Goal: Use online tool/utility

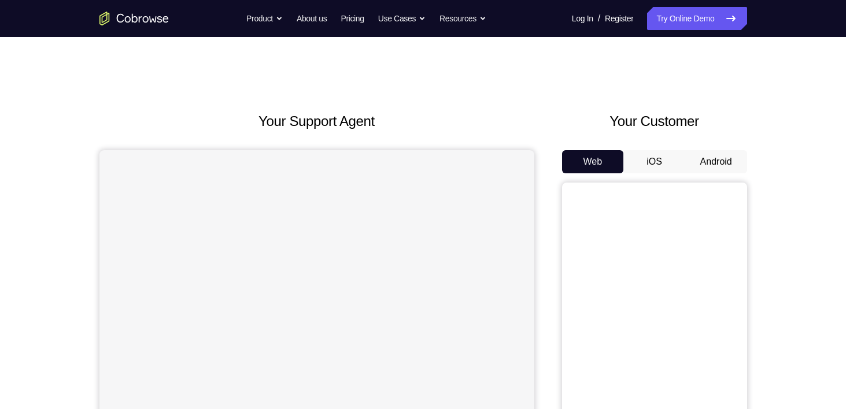
click at [715, 161] on button "Android" at bounding box center [716, 161] width 62 height 23
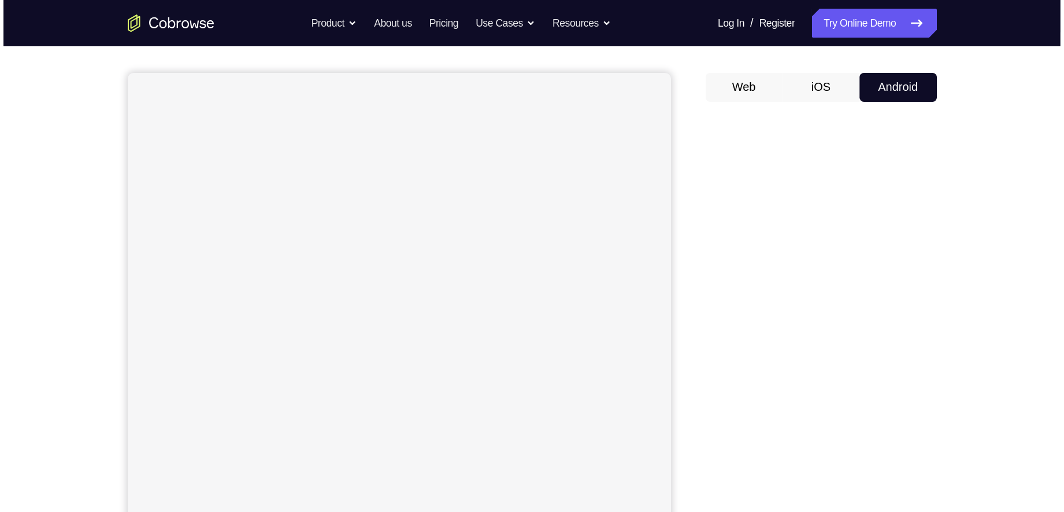
scroll to position [93, 0]
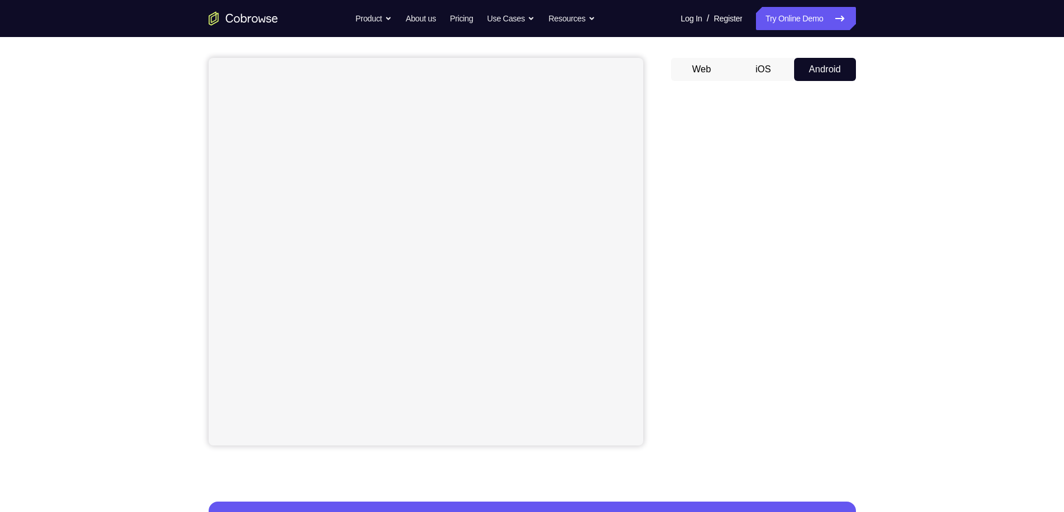
drag, startPoint x: 854, startPoint y: 2, endPoint x: 740, endPoint y: 92, distance: 145.4
click at [740, 92] on div at bounding box center [763, 268] width 185 height 356
click at [766, 73] on button "iOS" at bounding box center [764, 69] width 62 height 23
click at [801, 70] on button "Android" at bounding box center [825, 69] width 62 height 23
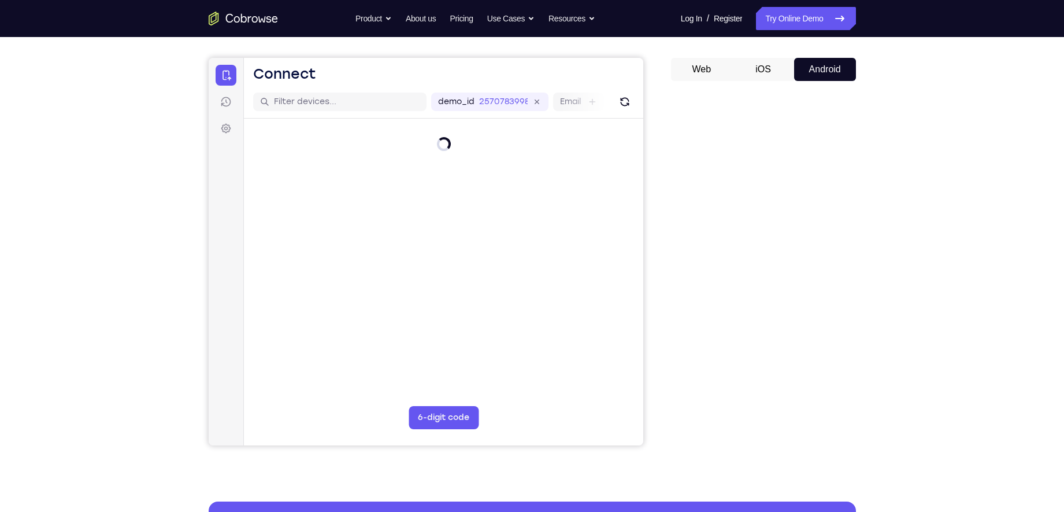
scroll to position [0, 0]
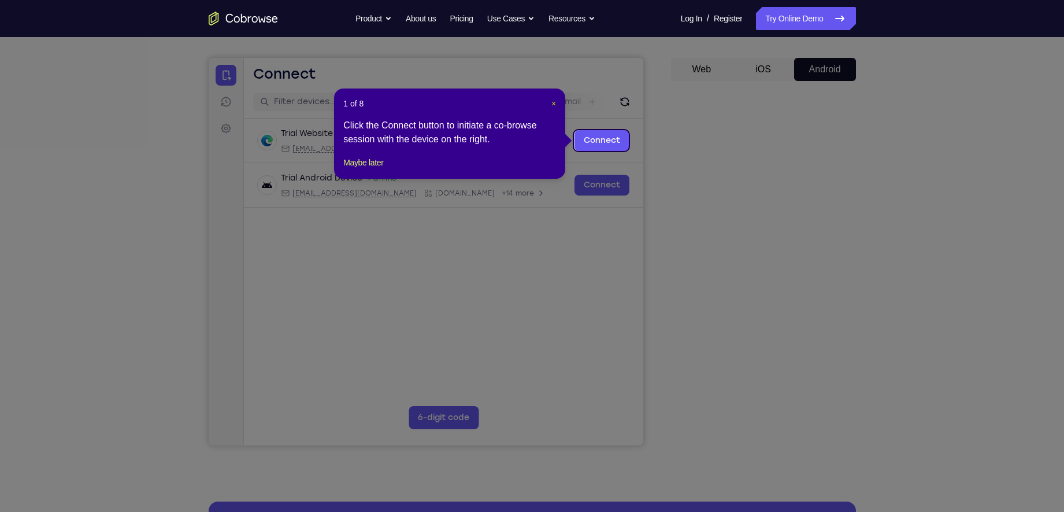
click at [553, 102] on span "×" at bounding box center [554, 103] width 5 height 9
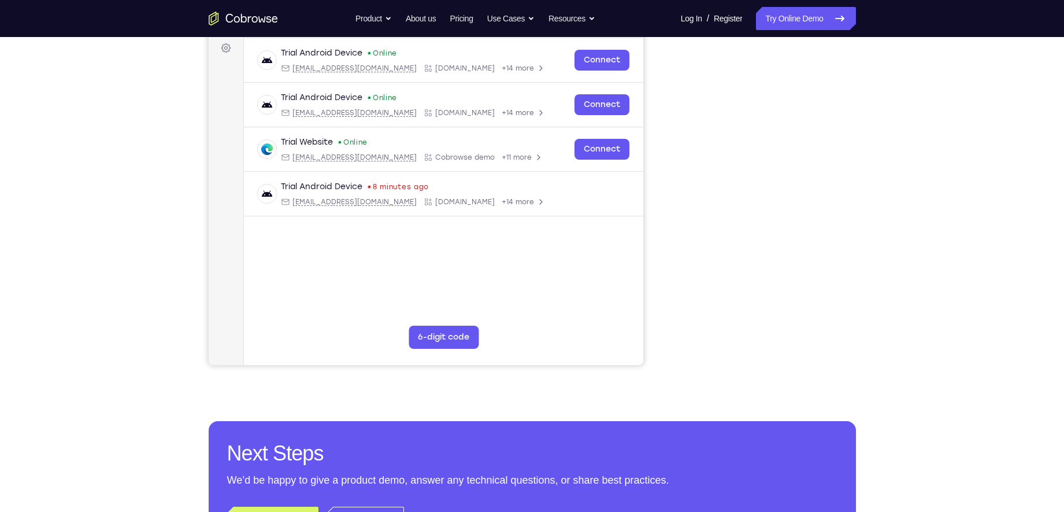
scroll to position [112, 0]
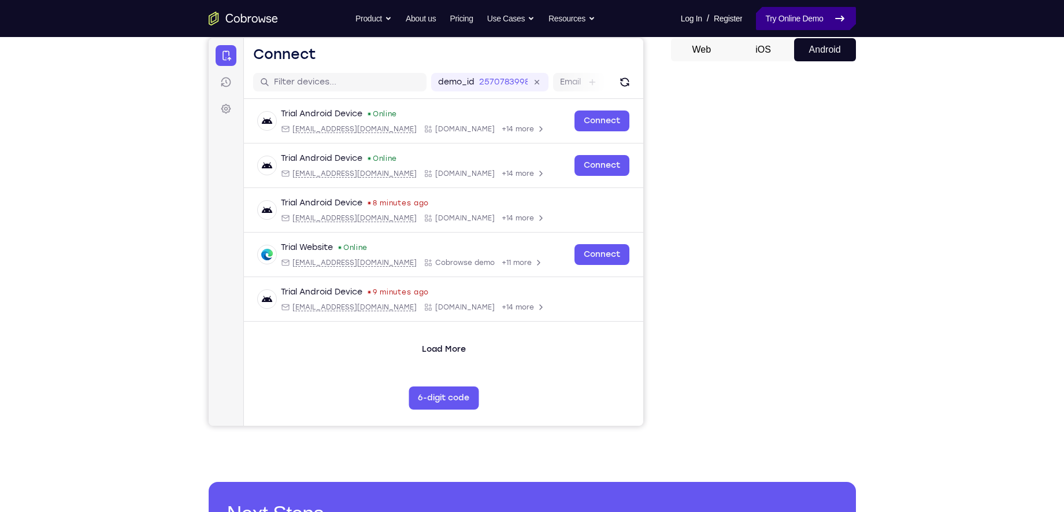
click at [802, 16] on link "Try Online Demo" at bounding box center [805, 18] width 99 height 23
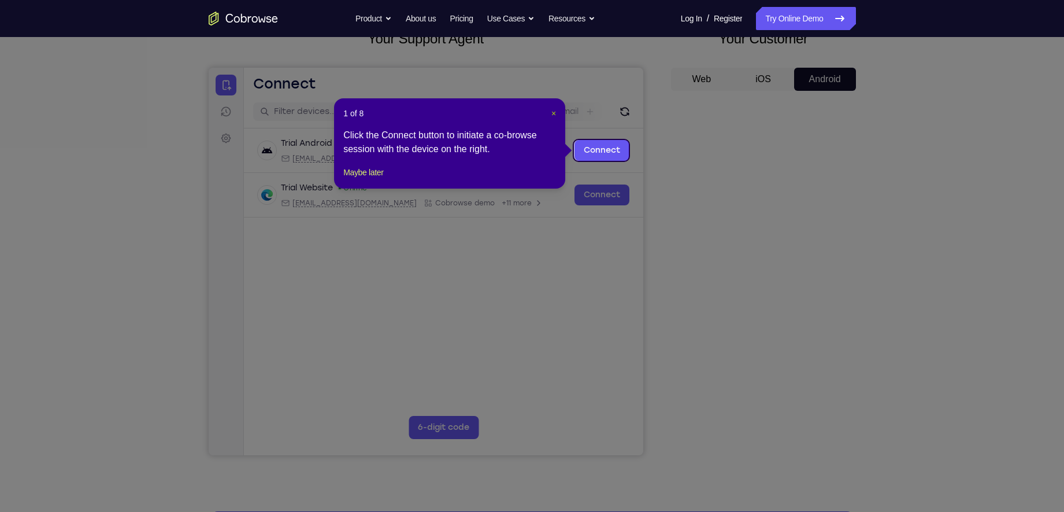
click at [554, 113] on span "×" at bounding box center [554, 113] width 5 height 9
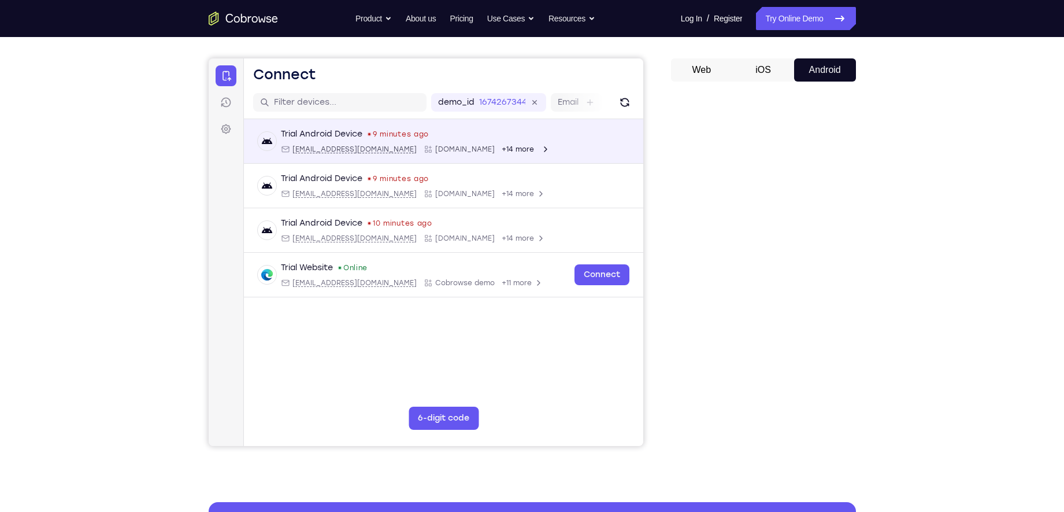
scroll to position [93, 0]
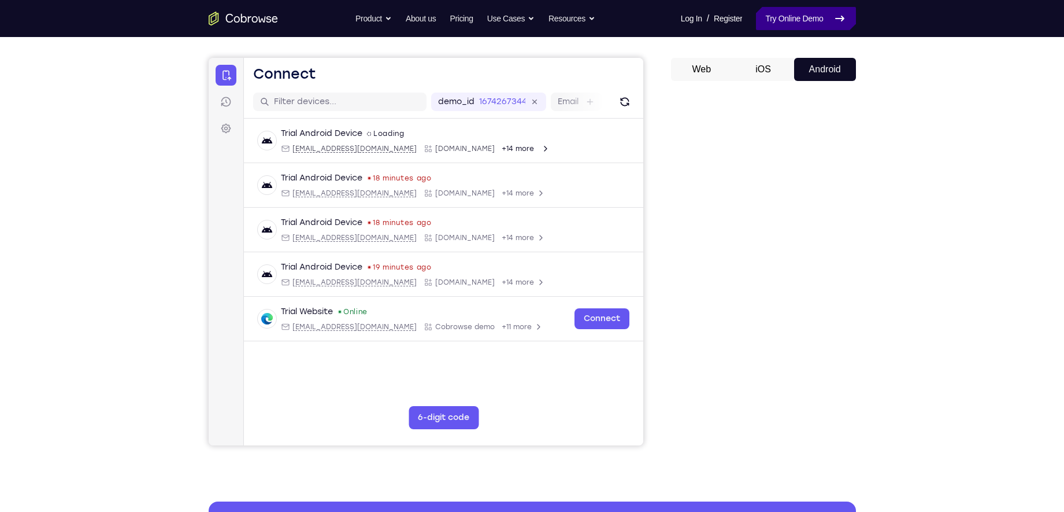
click at [776, 20] on link "Try Online Demo" at bounding box center [805, 18] width 99 height 23
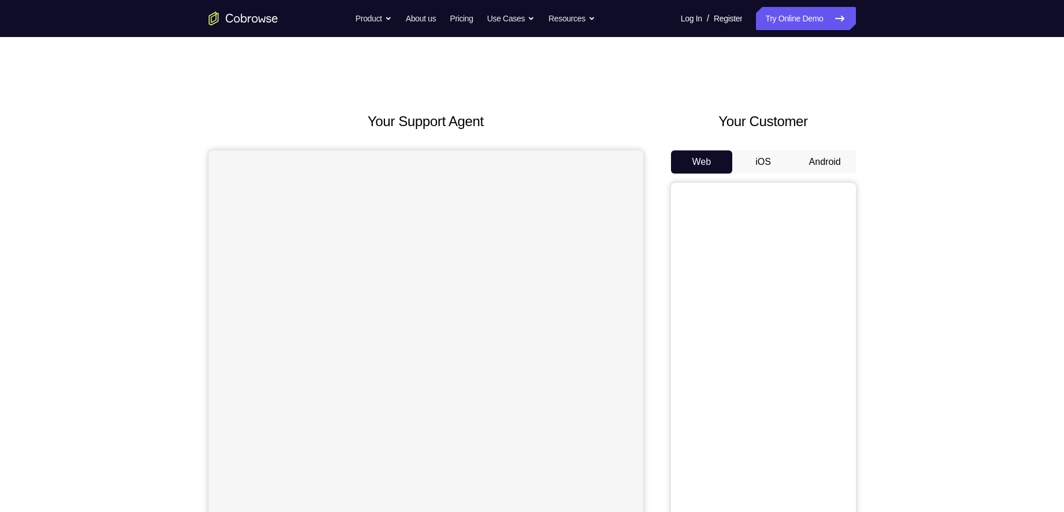
click at [829, 153] on button "Android" at bounding box center [825, 161] width 62 height 23
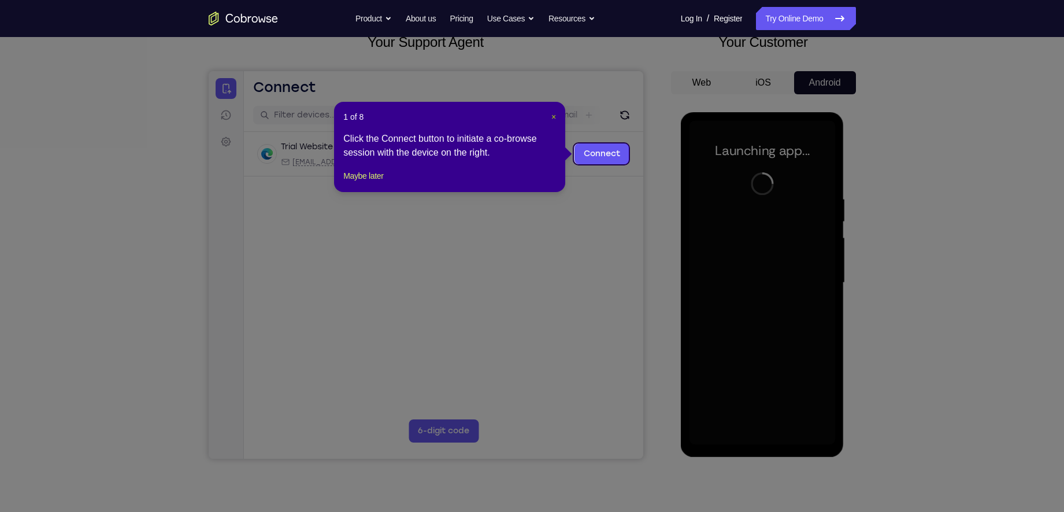
click at [556, 116] on span "×" at bounding box center [554, 116] width 5 height 9
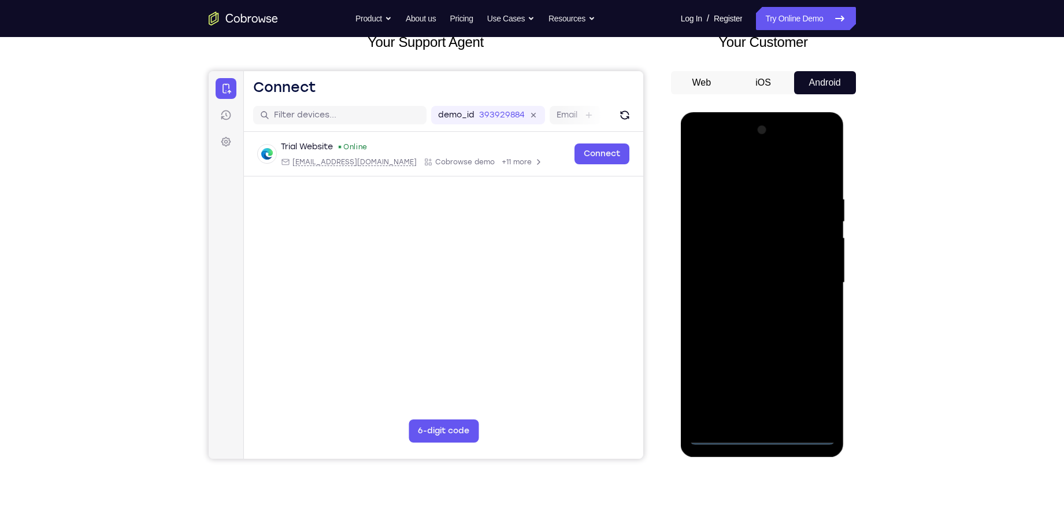
click at [766, 439] on div at bounding box center [763, 283] width 146 height 324
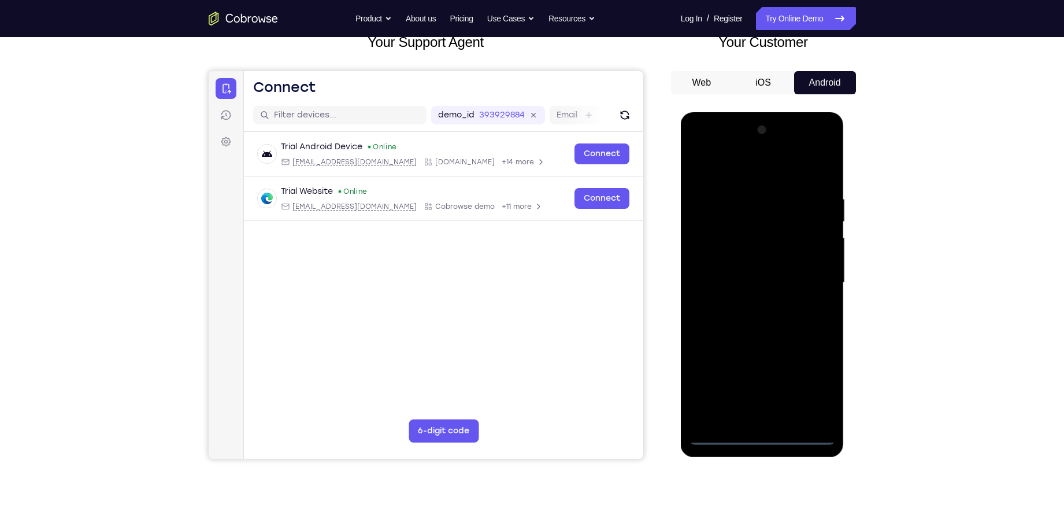
click at [814, 379] on div at bounding box center [763, 283] width 146 height 324
click at [722, 169] on div at bounding box center [763, 283] width 146 height 324
click at [816, 283] on div at bounding box center [763, 283] width 146 height 324
click at [749, 304] on div at bounding box center [763, 283] width 146 height 324
click at [757, 271] on div at bounding box center [763, 283] width 146 height 324
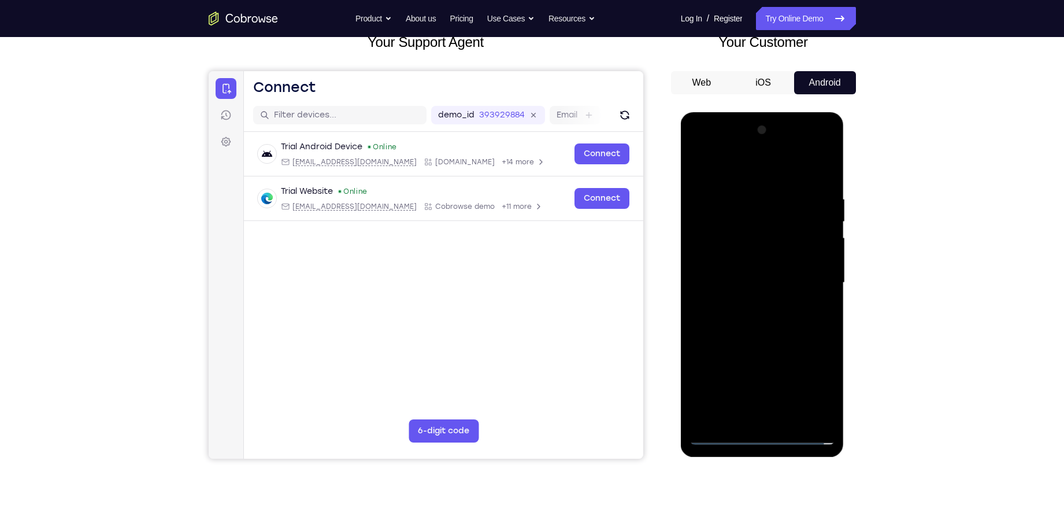
click at [756, 259] on div at bounding box center [763, 283] width 146 height 324
click at [756, 285] on div at bounding box center [763, 283] width 146 height 324
click at [751, 328] on div at bounding box center [763, 283] width 146 height 324
click at [753, 318] on div at bounding box center [763, 283] width 146 height 324
click at [755, 317] on div at bounding box center [763, 283] width 146 height 324
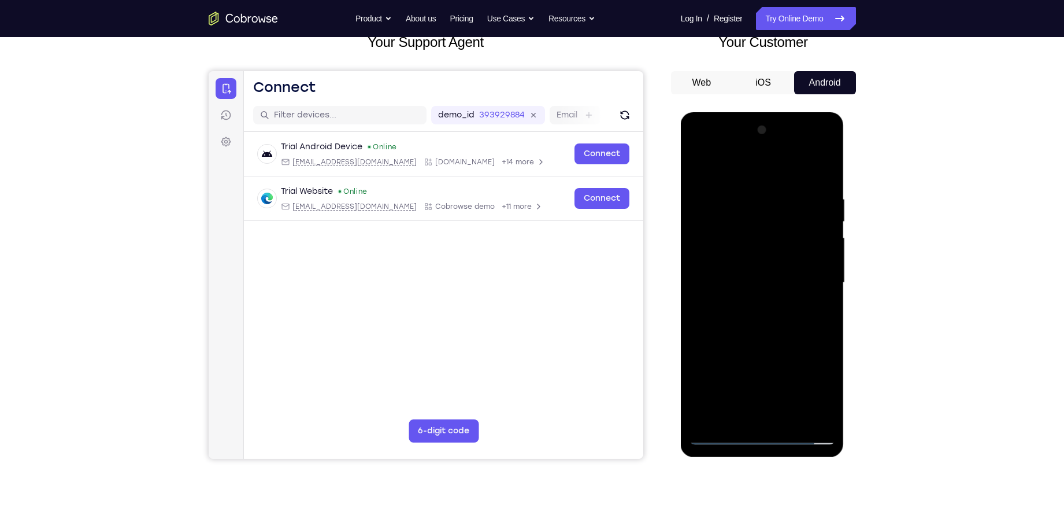
click at [767, 320] on div at bounding box center [763, 283] width 146 height 324
click at [748, 336] on div at bounding box center [763, 283] width 146 height 324
click at [735, 416] on div at bounding box center [763, 283] width 146 height 324
click at [729, 165] on div at bounding box center [763, 283] width 146 height 324
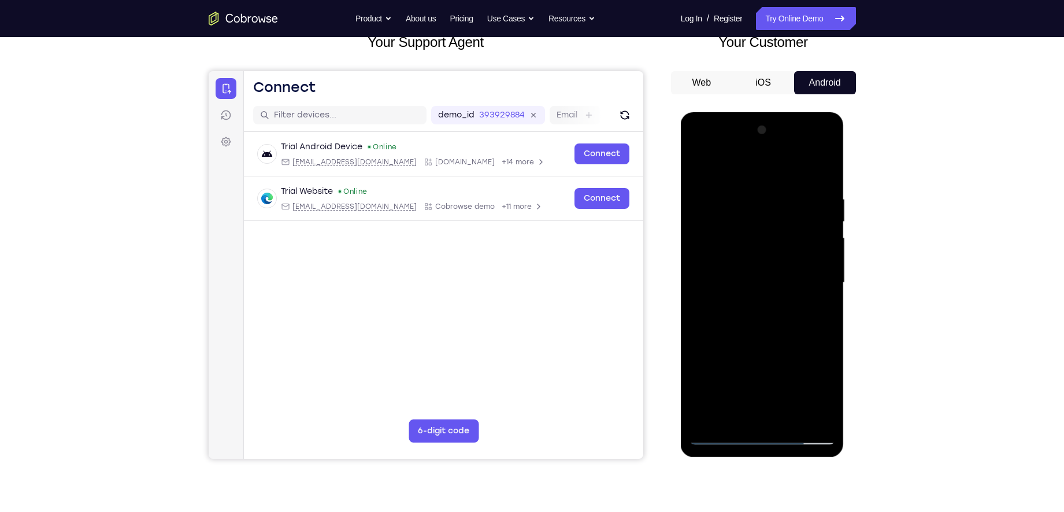
click at [707, 198] on div at bounding box center [763, 283] width 146 height 324
click at [723, 196] on div at bounding box center [763, 283] width 146 height 324
click at [715, 201] on div at bounding box center [763, 283] width 146 height 324
click at [705, 224] on div at bounding box center [763, 283] width 146 height 324
click at [708, 313] on div at bounding box center [763, 283] width 146 height 324
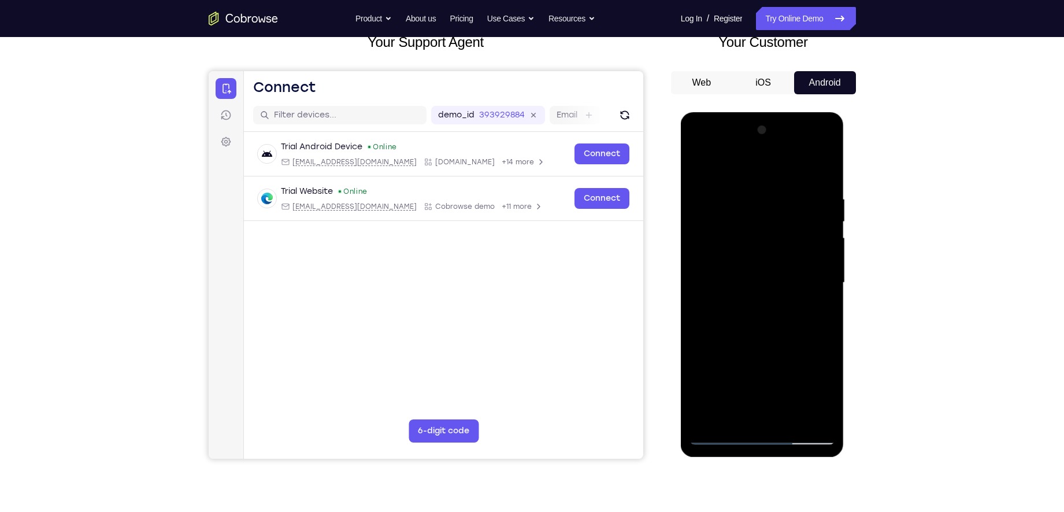
scroll to position [36, 0]
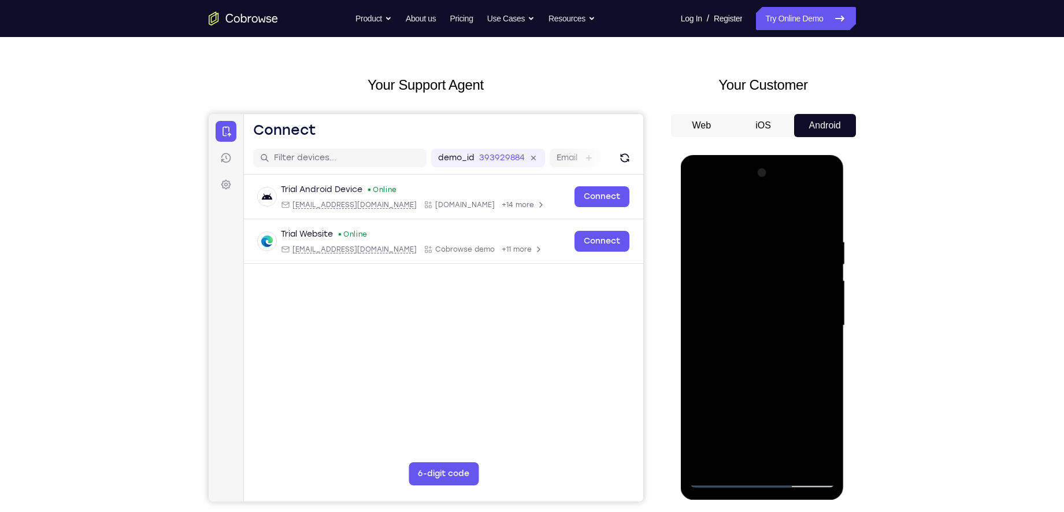
click at [729, 216] on div at bounding box center [763, 326] width 146 height 324
click at [822, 212] on div at bounding box center [763, 326] width 146 height 324
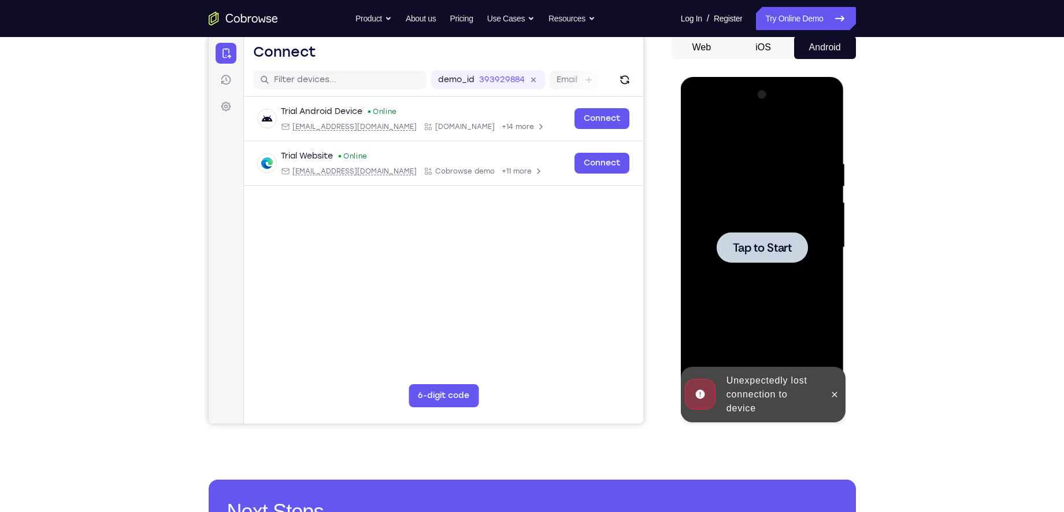
scroll to position [158, 0]
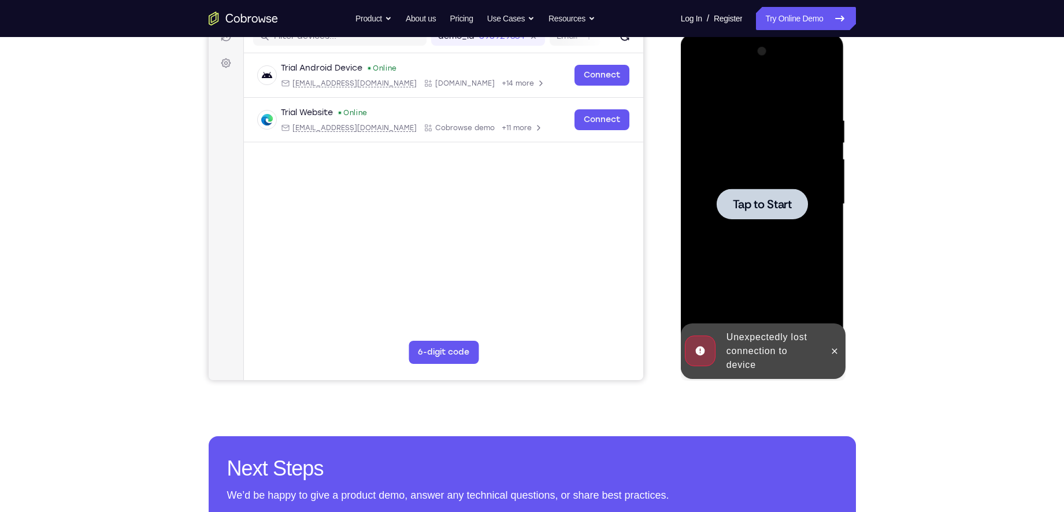
click at [767, 203] on span "Tap to Start" at bounding box center [762, 204] width 59 height 12
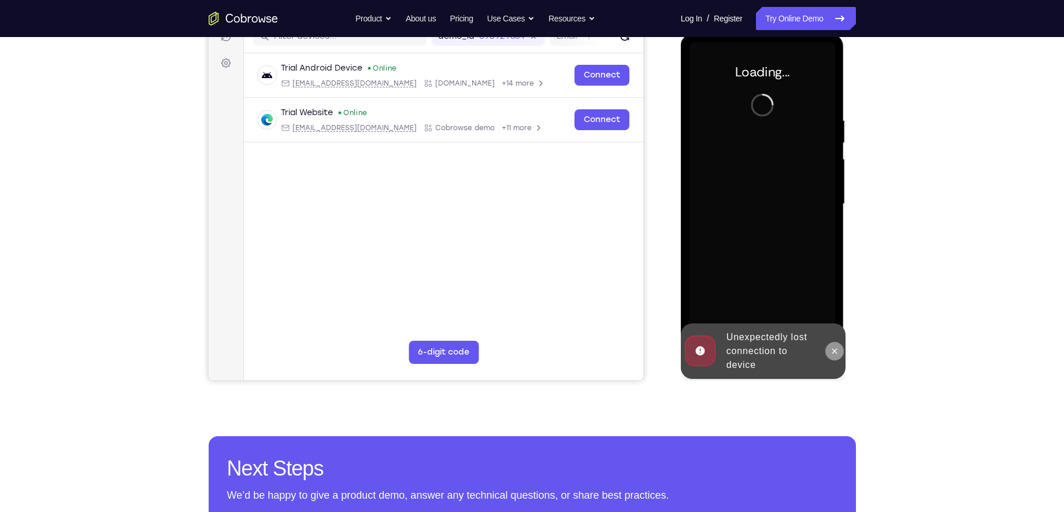
click at [833, 347] on icon at bounding box center [834, 350] width 9 height 9
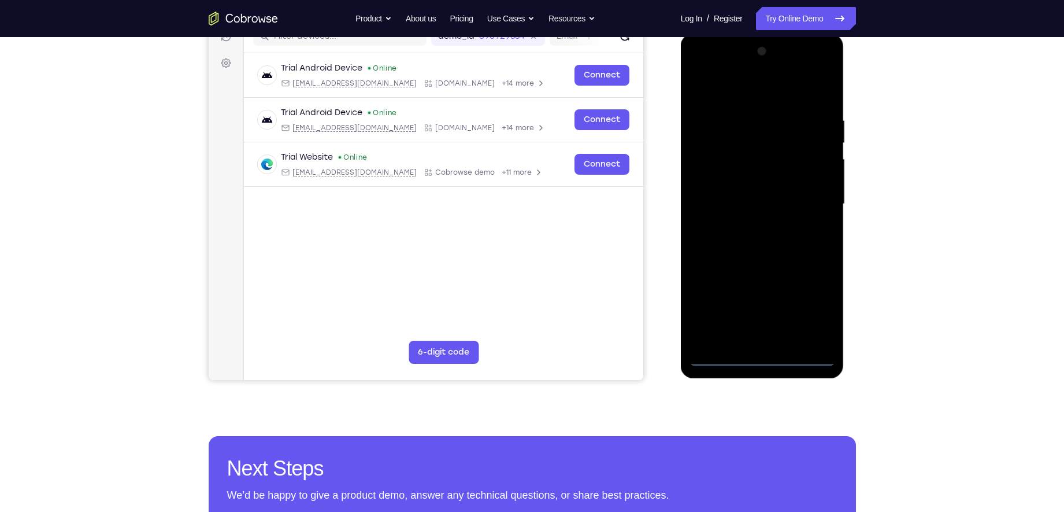
click at [761, 361] on div at bounding box center [763, 204] width 146 height 324
click at [812, 301] on div at bounding box center [763, 204] width 146 height 324
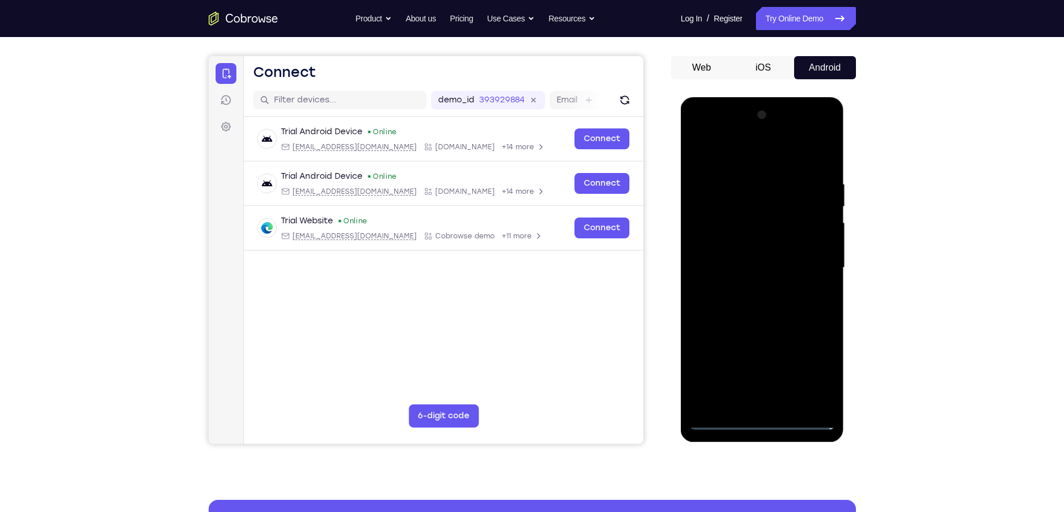
scroll to position [88, 0]
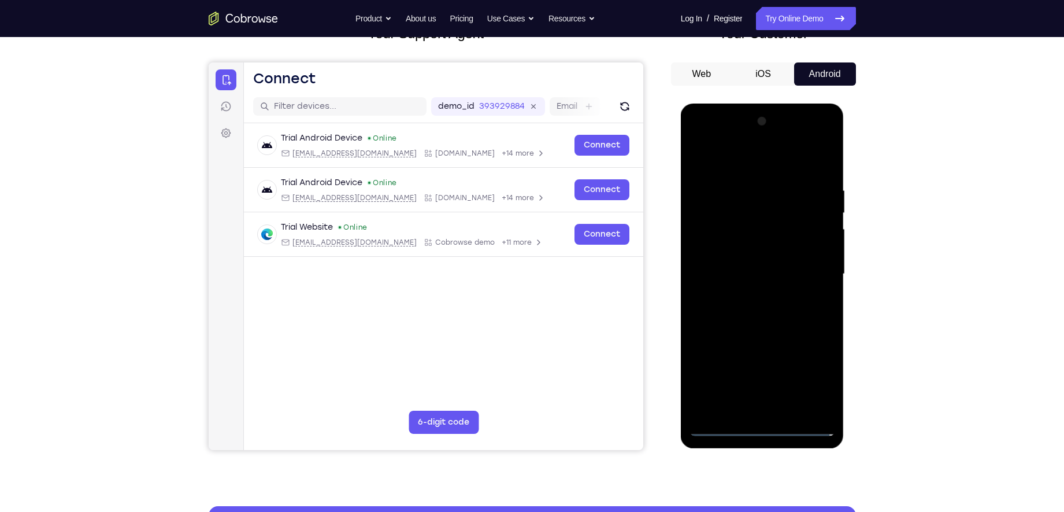
click at [715, 157] on div at bounding box center [763, 274] width 146 height 324
click at [731, 157] on div at bounding box center [763, 274] width 146 height 324
click at [812, 266] on div at bounding box center [763, 274] width 146 height 324
click at [749, 295] on div at bounding box center [763, 274] width 146 height 324
click at [751, 265] on div at bounding box center [763, 274] width 146 height 324
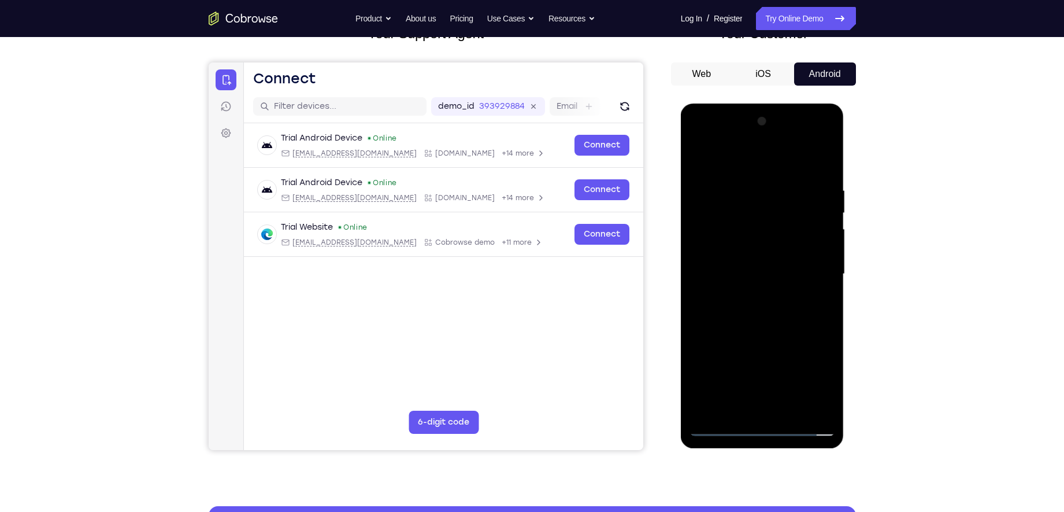
click at [751, 229] on div at bounding box center [763, 274] width 146 height 324
click at [742, 254] on div at bounding box center [763, 274] width 146 height 324
click at [759, 275] on div at bounding box center [763, 274] width 146 height 324
click at [748, 316] on div at bounding box center [763, 274] width 146 height 324
click at [751, 310] on div at bounding box center [763, 274] width 146 height 324
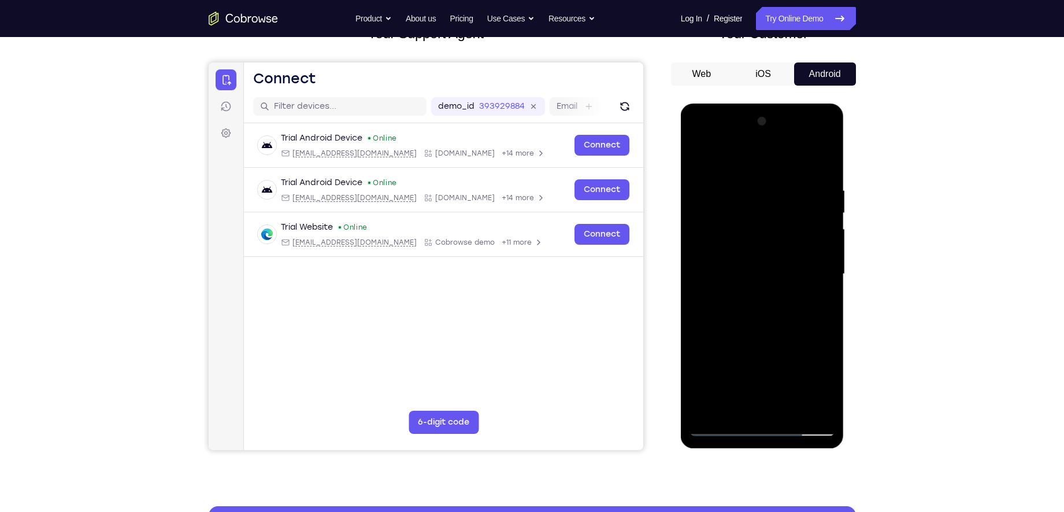
click at [774, 310] on div at bounding box center [763, 274] width 146 height 324
click at [767, 324] on div at bounding box center [763, 274] width 146 height 324
click at [736, 409] on div at bounding box center [763, 274] width 146 height 324
click at [725, 156] on div at bounding box center [763, 274] width 146 height 324
click at [724, 190] on div at bounding box center [763, 274] width 146 height 324
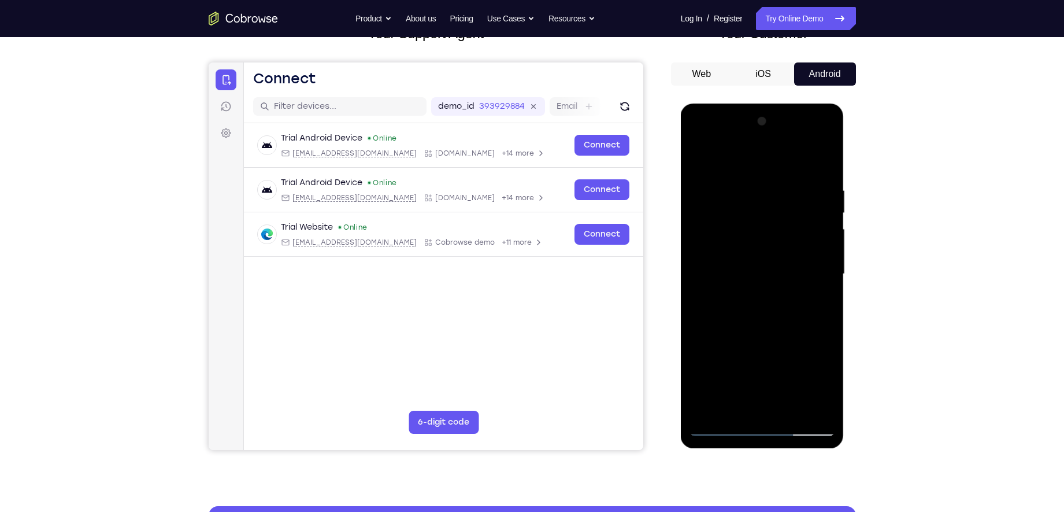
click at [716, 187] on div at bounding box center [763, 274] width 146 height 324
click at [823, 160] on div at bounding box center [763, 274] width 146 height 324
click at [729, 231] on div at bounding box center [763, 274] width 146 height 324
click at [726, 231] on div at bounding box center [763, 274] width 146 height 324
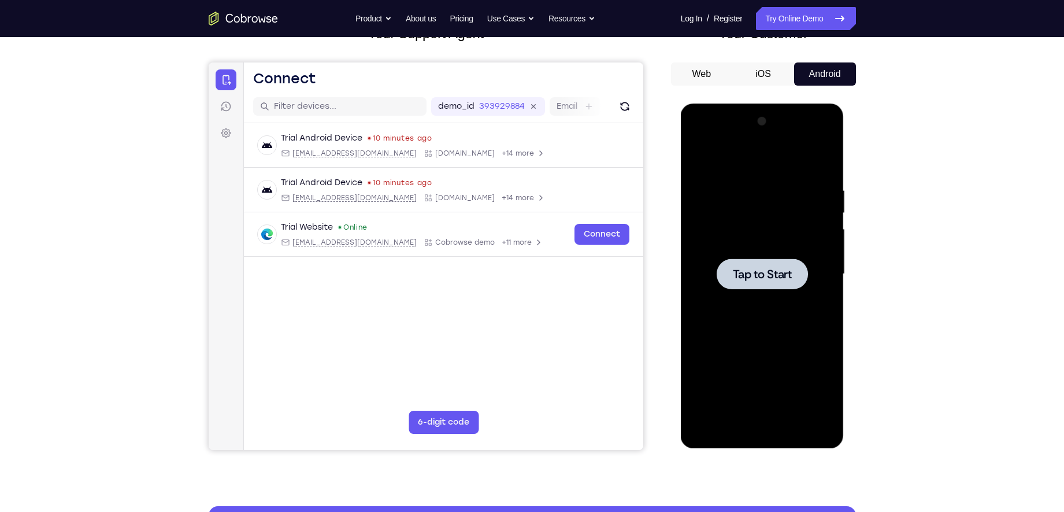
click at [763, 282] on div at bounding box center [762, 273] width 91 height 31
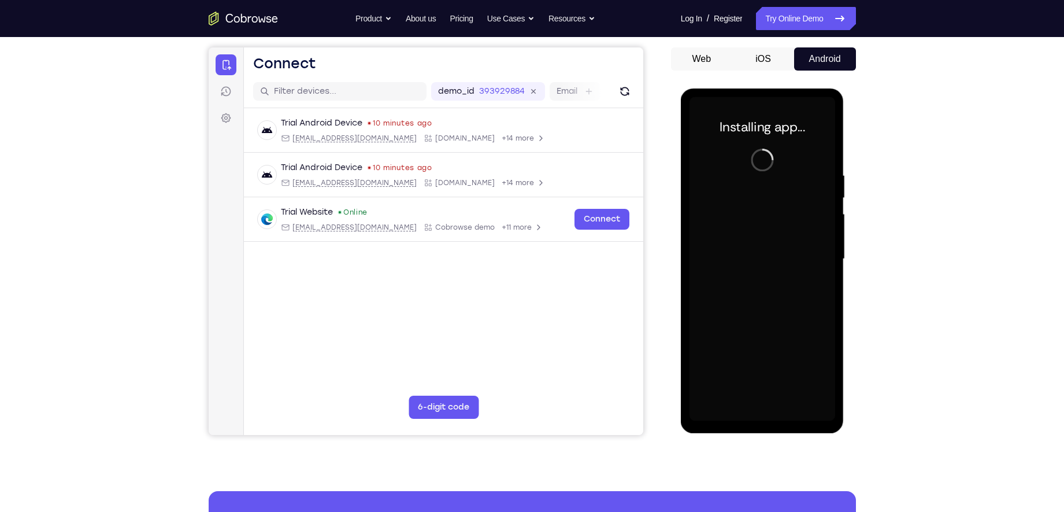
scroll to position [104, 0]
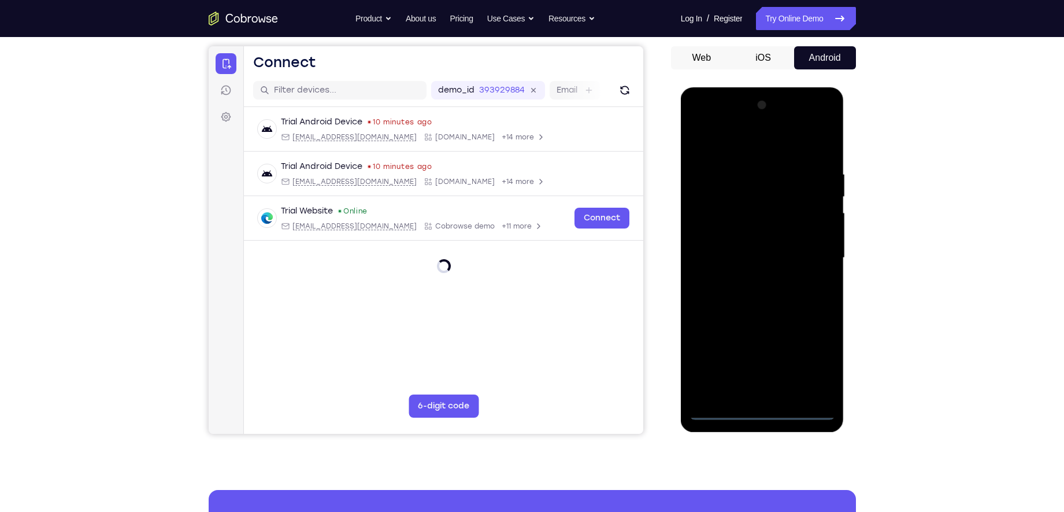
click at [763, 411] on div at bounding box center [763, 258] width 146 height 324
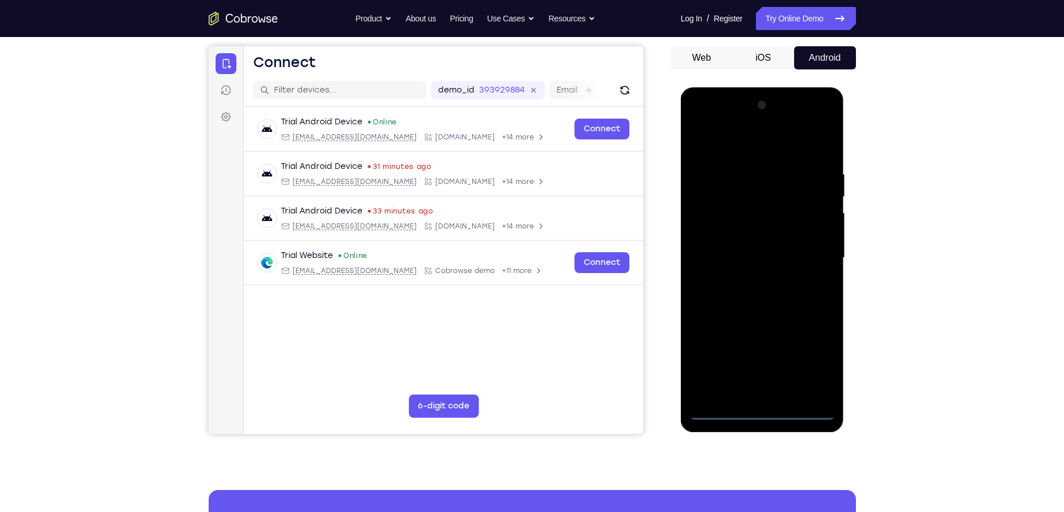
click at [815, 361] on div at bounding box center [763, 258] width 146 height 324
click at [739, 147] on div at bounding box center [763, 258] width 146 height 324
click at [730, 145] on div at bounding box center [763, 258] width 146 height 324
click at [806, 249] on div at bounding box center [763, 258] width 146 height 324
click at [775, 393] on div at bounding box center [763, 258] width 146 height 324
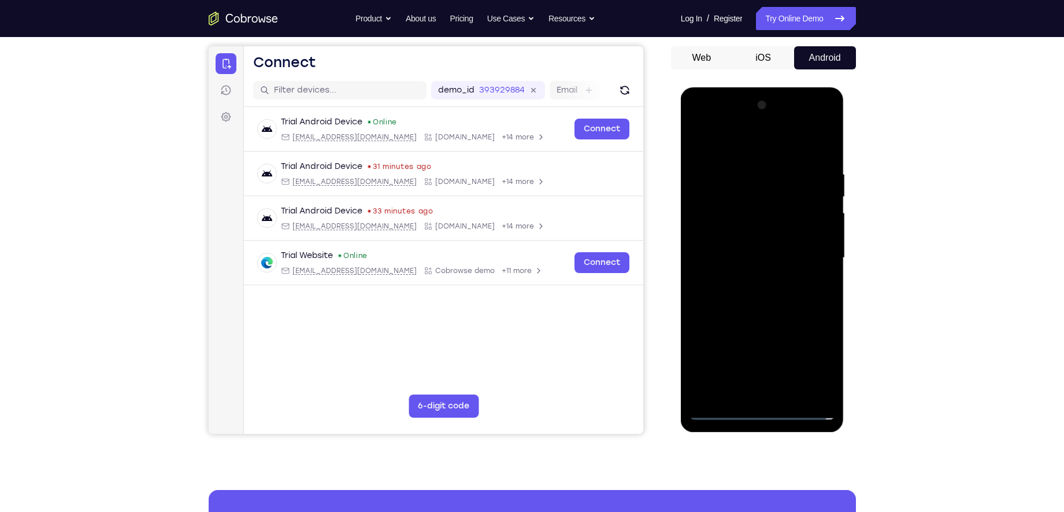
click at [766, 249] on div at bounding box center [763, 258] width 146 height 324
click at [766, 239] on div at bounding box center [763, 258] width 146 height 324
click at [761, 259] on div at bounding box center [763, 258] width 146 height 324
click at [769, 300] on div at bounding box center [763, 258] width 146 height 324
click at [768, 299] on div at bounding box center [763, 258] width 146 height 324
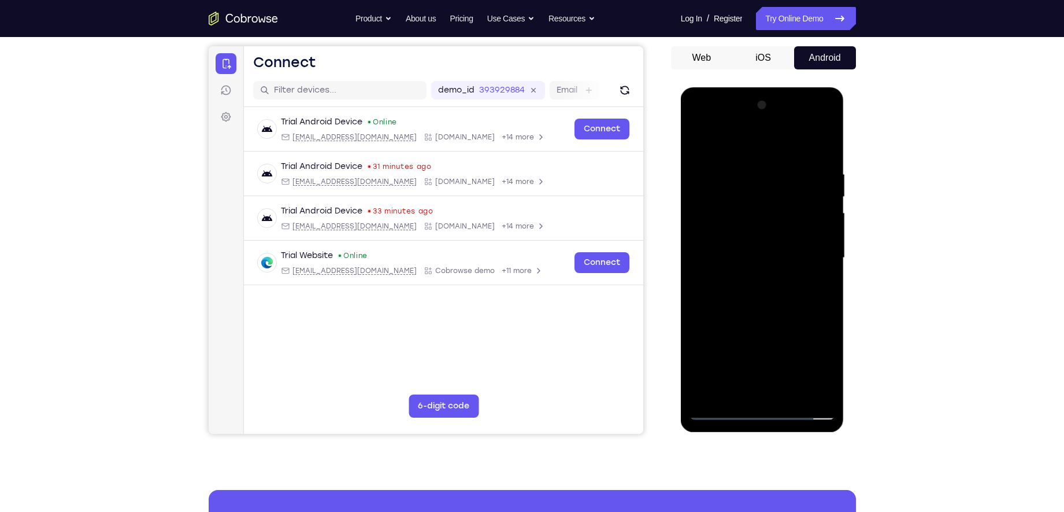
click at [763, 289] on div at bounding box center [763, 258] width 146 height 324
click at [751, 310] on div at bounding box center [763, 258] width 146 height 324
click at [738, 394] on div at bounding box center [763, 258] width 146 height 324
click at [725, 142] on div at bounding box center [763, 258] width 146 height 324
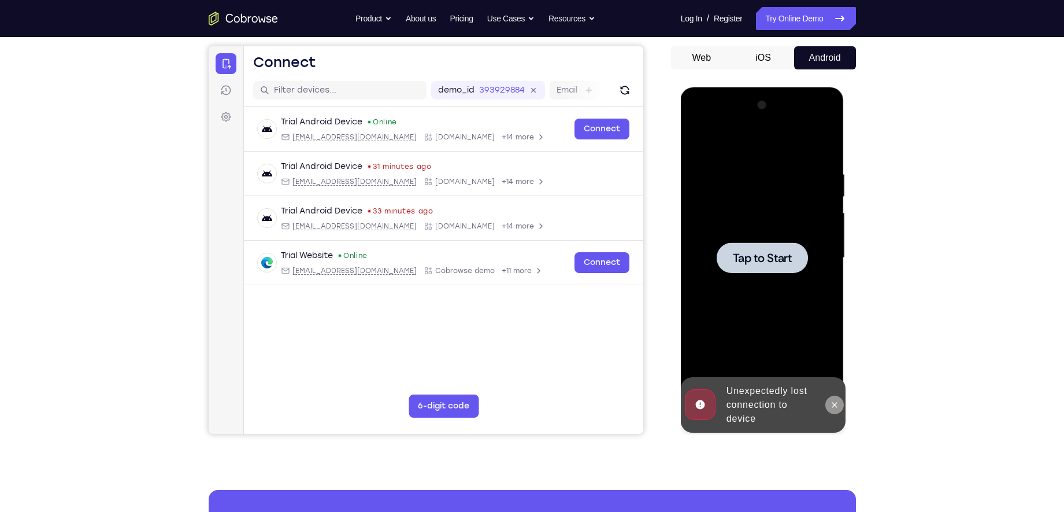
click at [840, 405] on button at bounding box center [835, 404] width 19 height 19
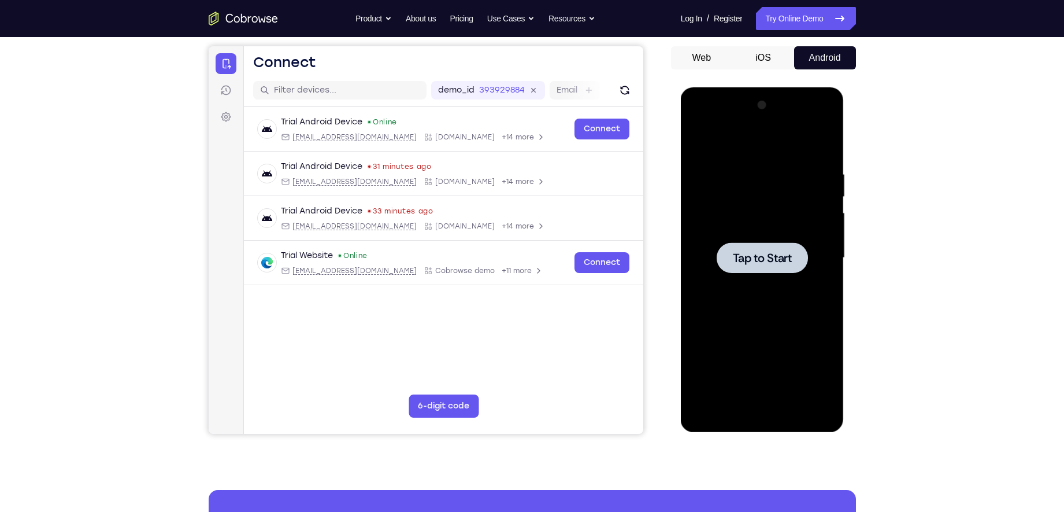
click at [772, 234] on div at bounding box center [763, 258] width 146 height 324
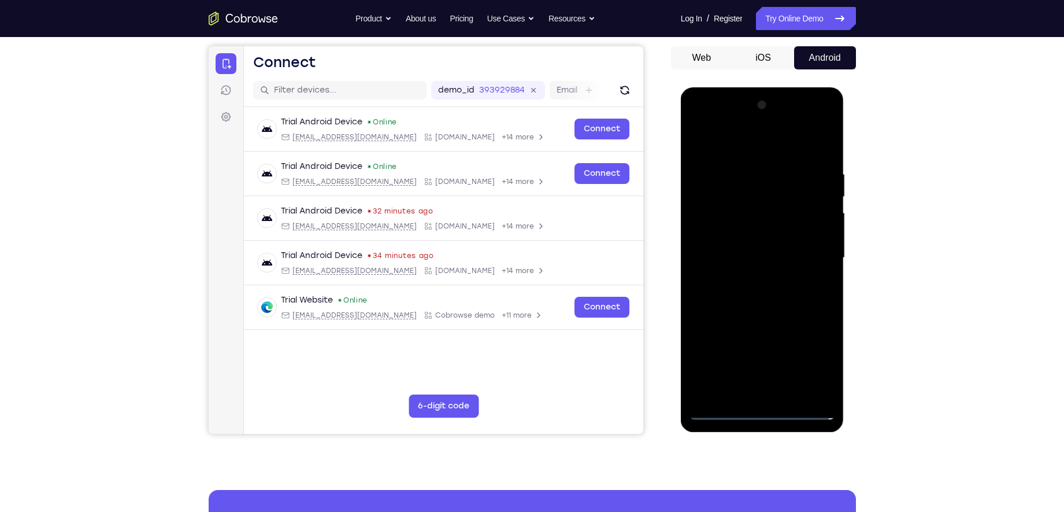
click at [763, 409] on div at bounding box center [763, 258] width 146 height 324
click at [809, 361] on div at bounding box center [763, 258] width 146 height 324
click at [725, 141] on div at bounding box center [763, 258] width 146 height 324
click at [811, 252] on div at bounding box center [763, 258] width 146 height 324
click at [750, 277] on div at bounding box center [763, 258] width 146 height 324
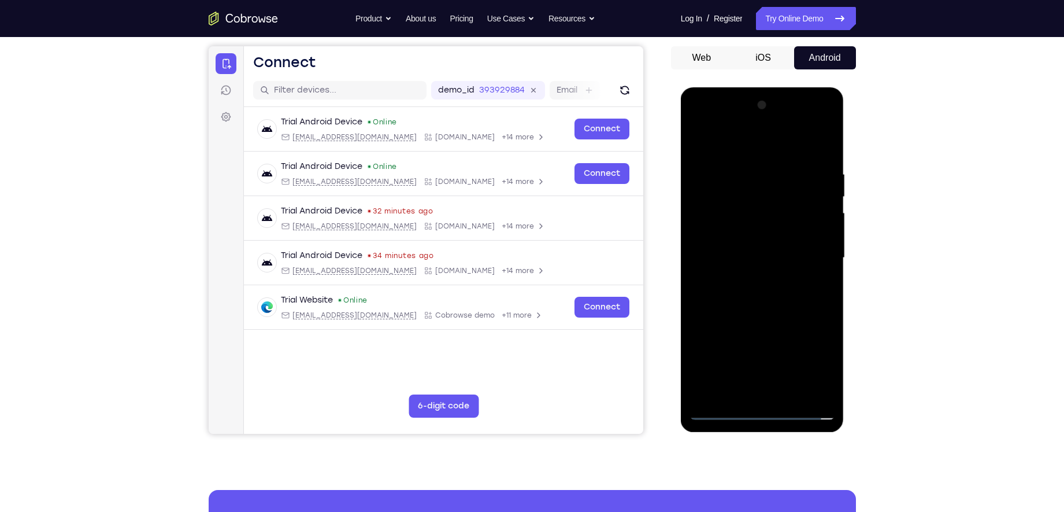
click at [756, 245] on div at bounding box center [763, 258] width 146 height 324
click at [781, 246] on div at bounding box center [762, 257] width 91 height 31
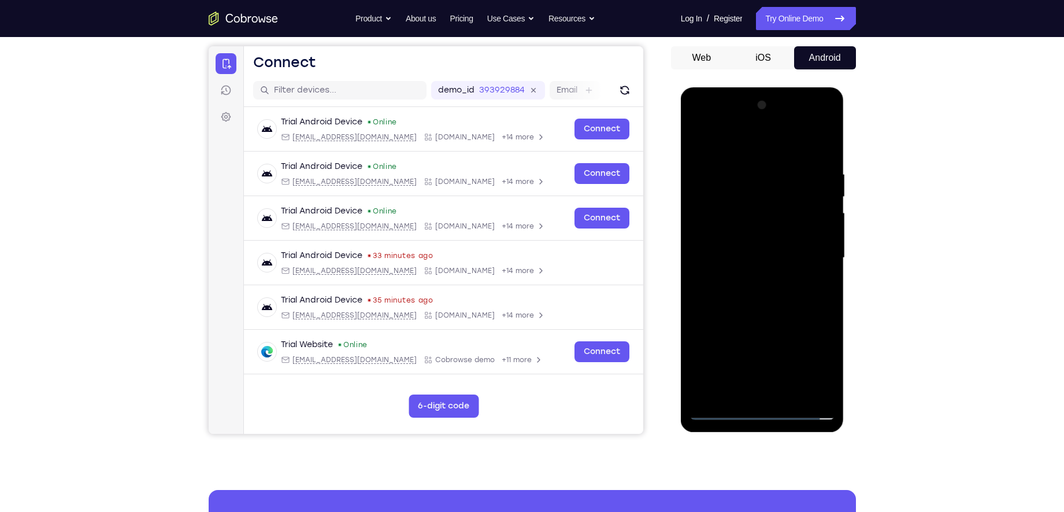
click at [761, 415] on div at bounding box center [763, 258] width 146 height 324
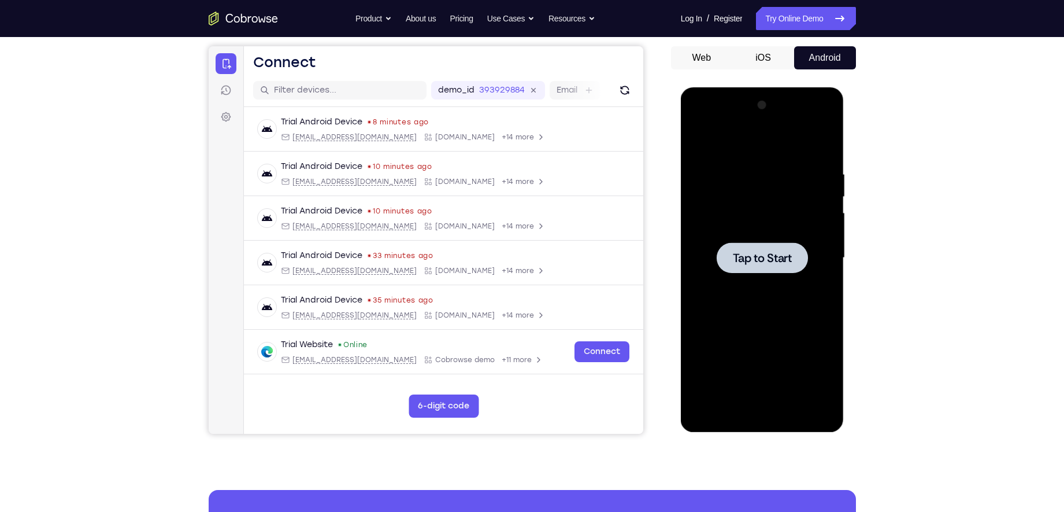
click at [757, 257] on span "Tap to Start" at bounding box center [762, 258] width 59 height 12
click at [760, 412] on div at bounding box center [763, 258] width 146 height 324
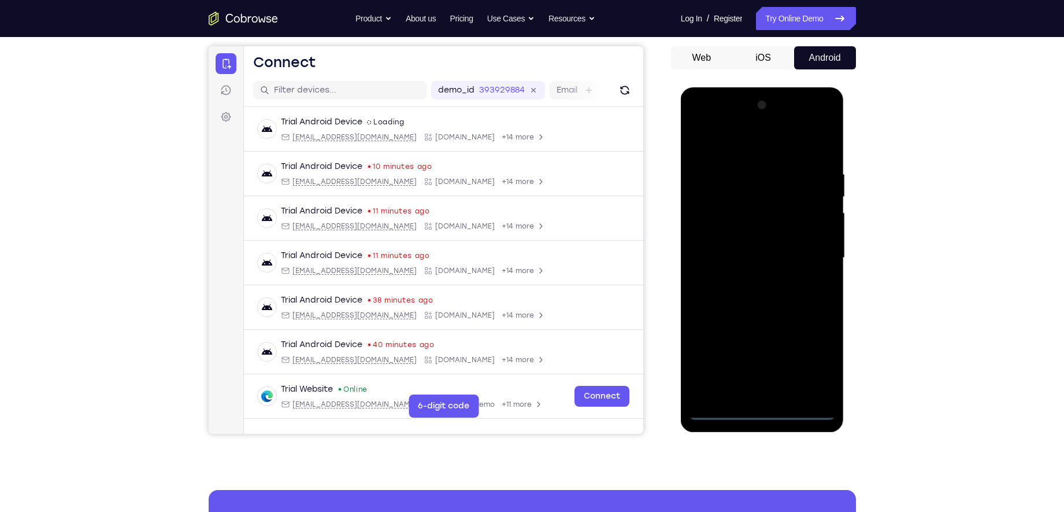
click at [813, 357] on div at bounding box center [763, 258] width 146 height 324
click at [744, 143] on div at bounding box center [763, 258] width 146 height 324
click at [811, 252] on div at bounding box center [763, 258] width 146 height 324
click at [751, 275] on div at bounding box center [763, 258] width 146 height 324
click at [736, 239] on div at bounding box center [763, 258] width 146 height 324
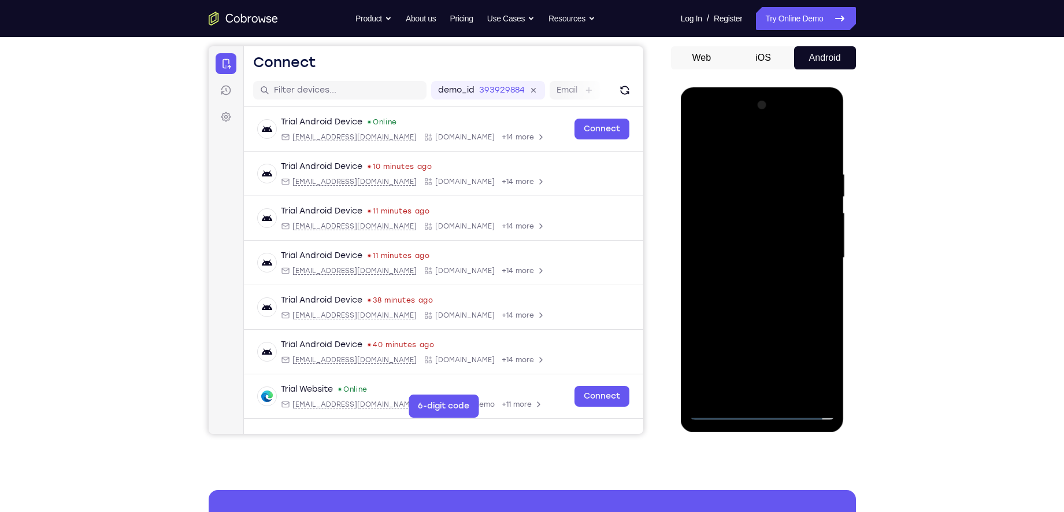
click at [738, 210] on div at bounding box center [763, 258] width 146 height 324
click at [738, 234] on div at bounding box center [763, 258] width 146 height 324
click at [820, 232] on div at bounding box center [763, 258] width 146 height 324
click at [774, 258] on div at bounding box center [763, 258] width 146 height 324
click at [822, 274] on div at bounding box center [763, 258] width 146 height 324
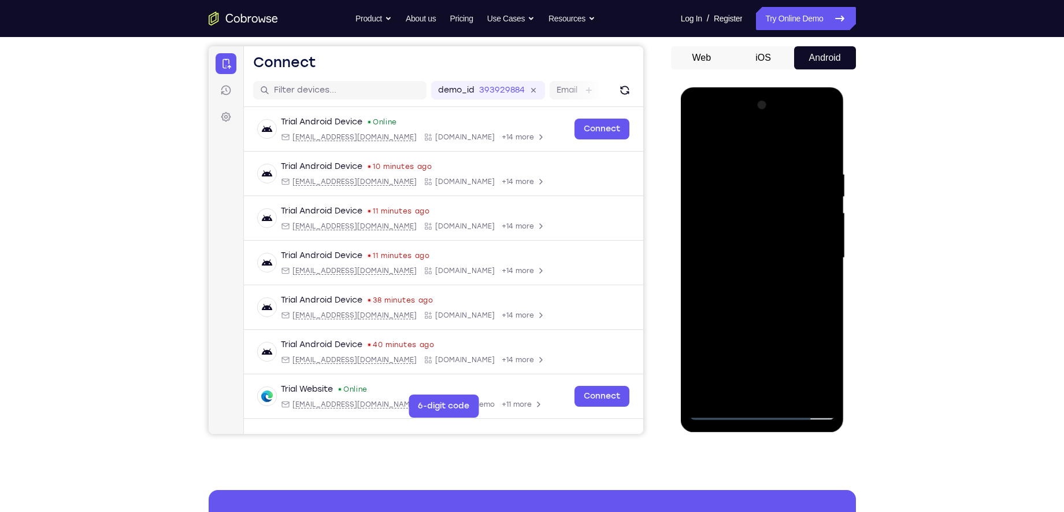
click at [781, 295] on div at bounding box center [763, 258] width 146 height 324
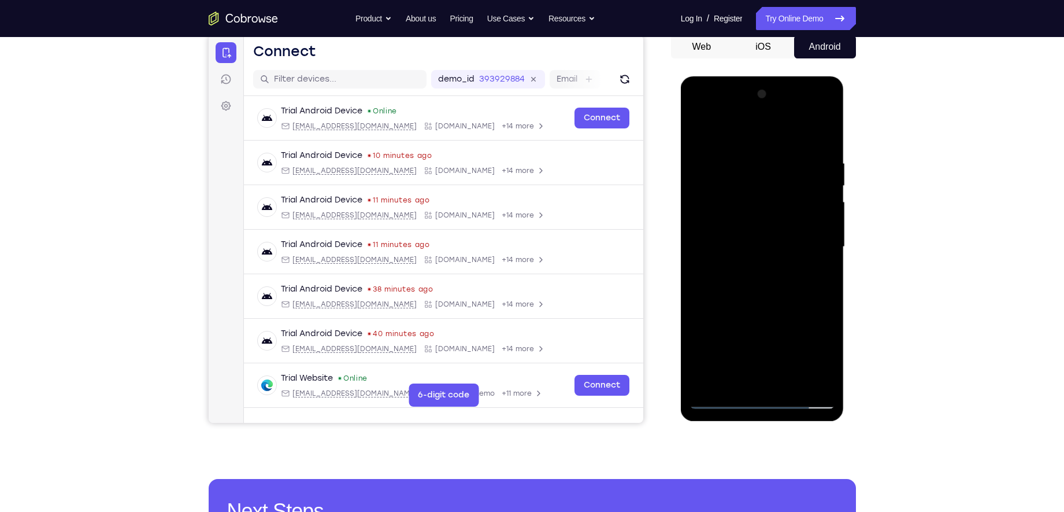
scroll to position [116, 0]
click at [761, 303] on div at bounding box center [763, 246] width 146 height 324
click at [735, 381] on div at bounding box center [763, 246] width 146 height 324
drag, startPoint x: 720, startPoint y: 136, endPoint x: 881, endPoint y: 124, distance: 161.2
click at [846, 124] on html "Online web based iOS Simulators and Android Emulators. Run iPhone, iPad, Mobile…" at bounding box center [763, 249] width 165 height 347
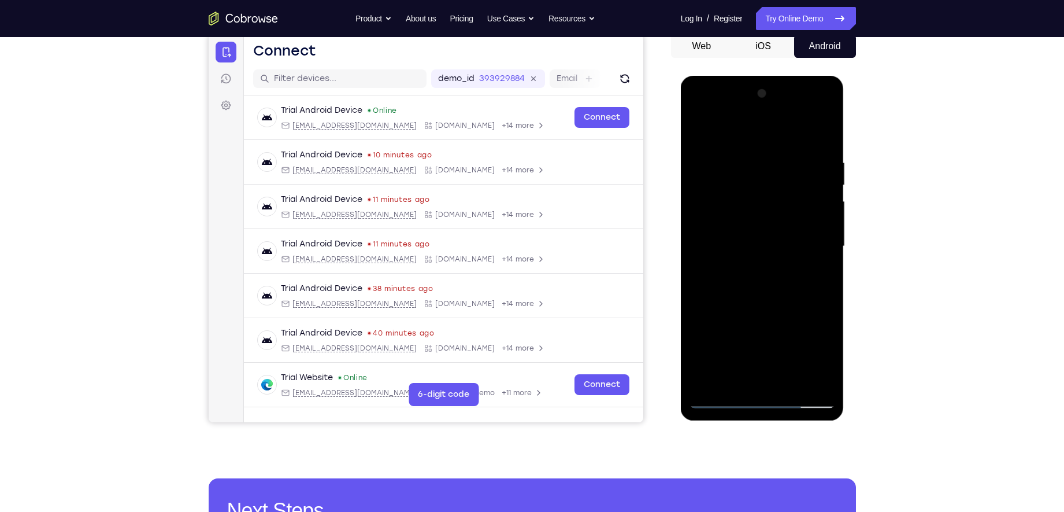
click at [729, 128] on div at bounding box center [763, 246] width 146 height 324
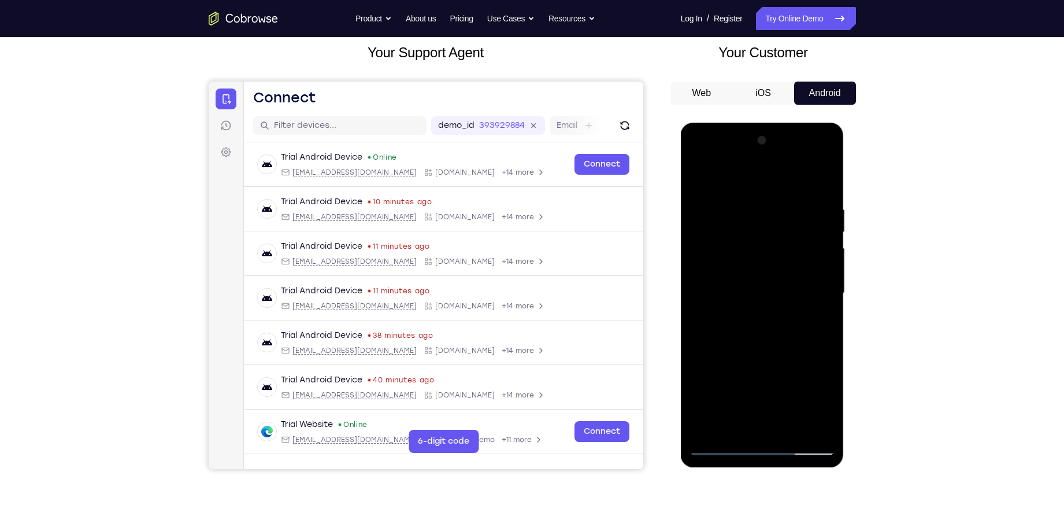
scroll to position [74, 0]
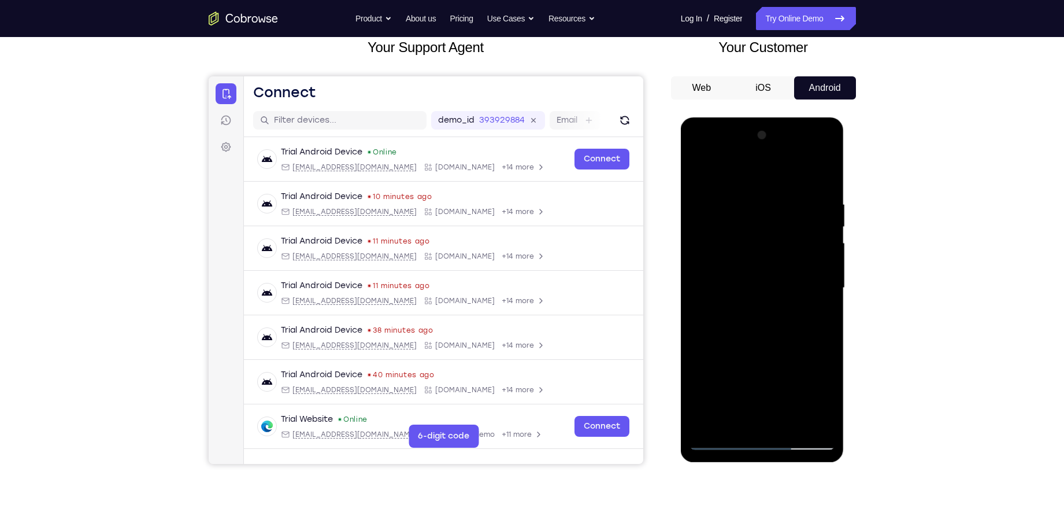
click at [701, 188] on div at bounding box center [763, 288] width 146 height 324
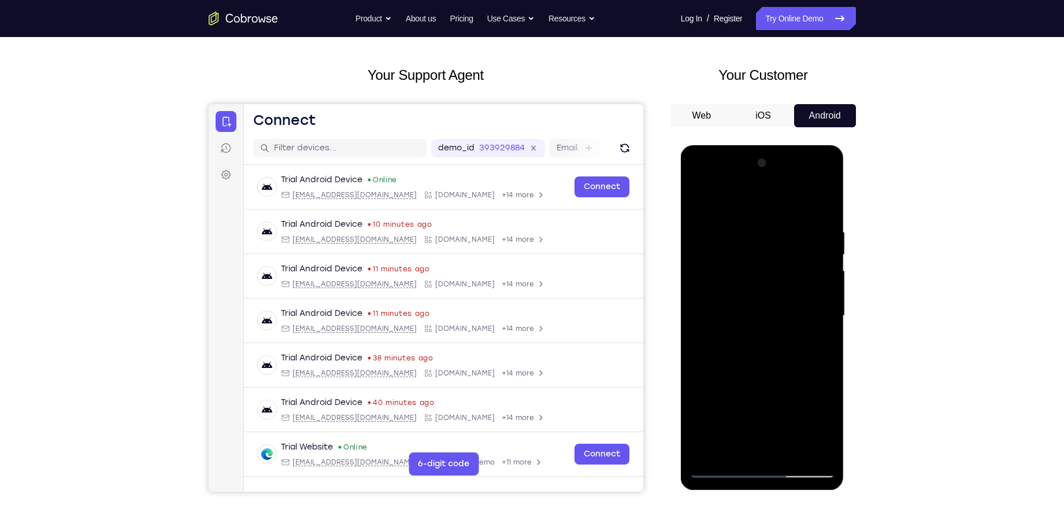
scroll to position [47, 0]
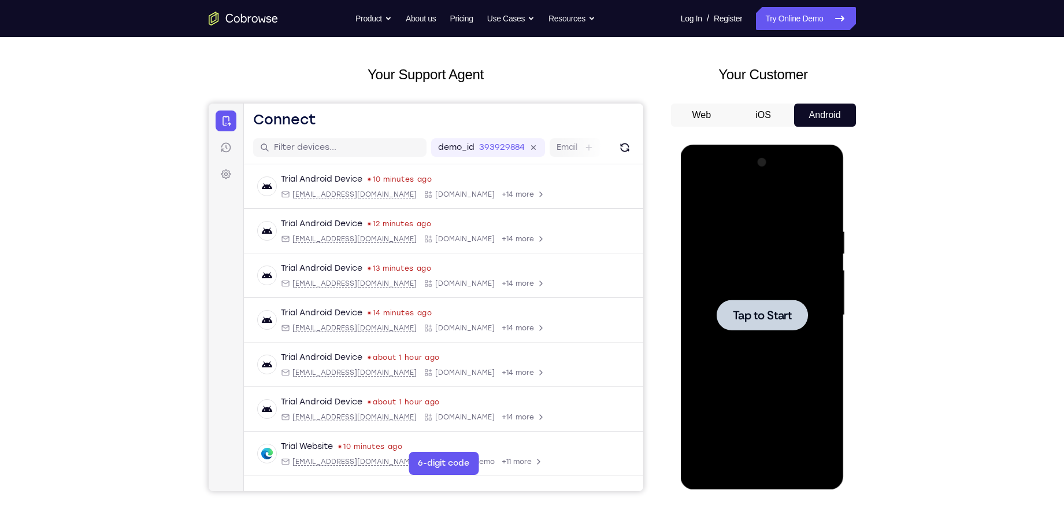
click at [762, 306] on div at bounding box center [762, 315] width 91 height 31
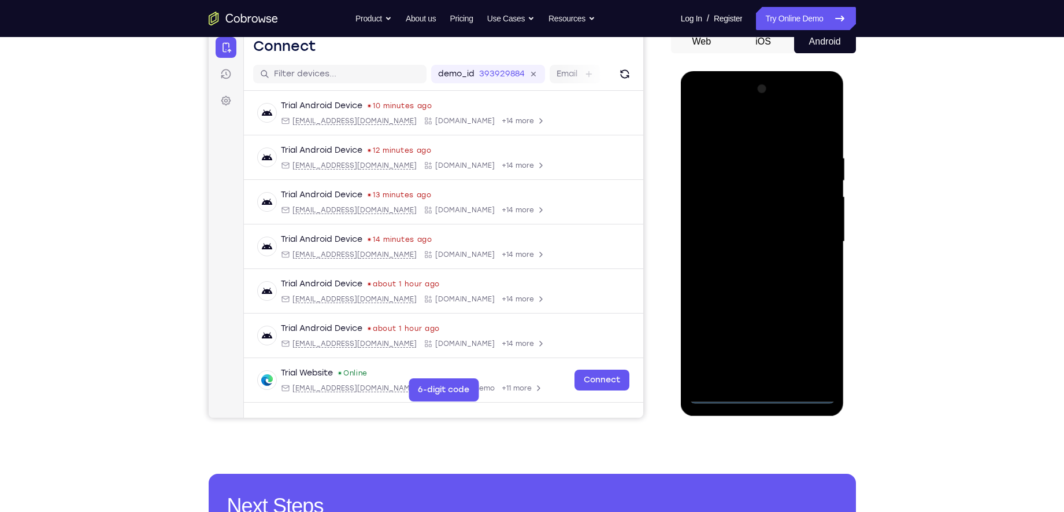
click at [760, 397] on div at bounding box center [763, 242] width 146 height 324
click at [811, 342] on div at bounding box center [763, 242] width 146 height 324
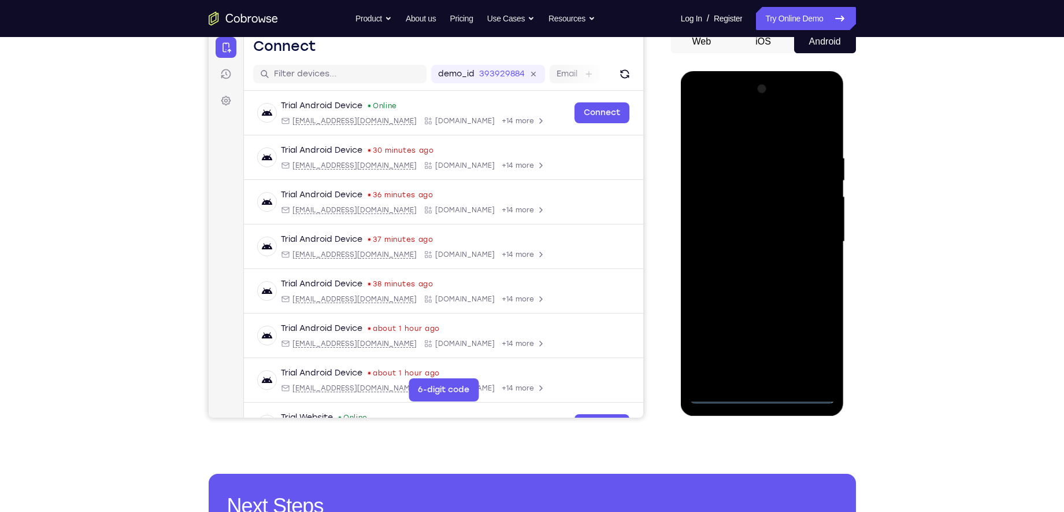
click at [726, 133] on div at bounding box center [763, 242] width 146 height 324
click at [809, 241] on div at bounding box center [763, 242] width 146 height 324
click at [750, 262] on div at bounding box center [763, 242] width 146 height 324
click at [751, 235] on div at bounding box center [763, 242] width 146 height 324
click at [751, 221] on div at bounding box center [763, 242] width 146 height 324
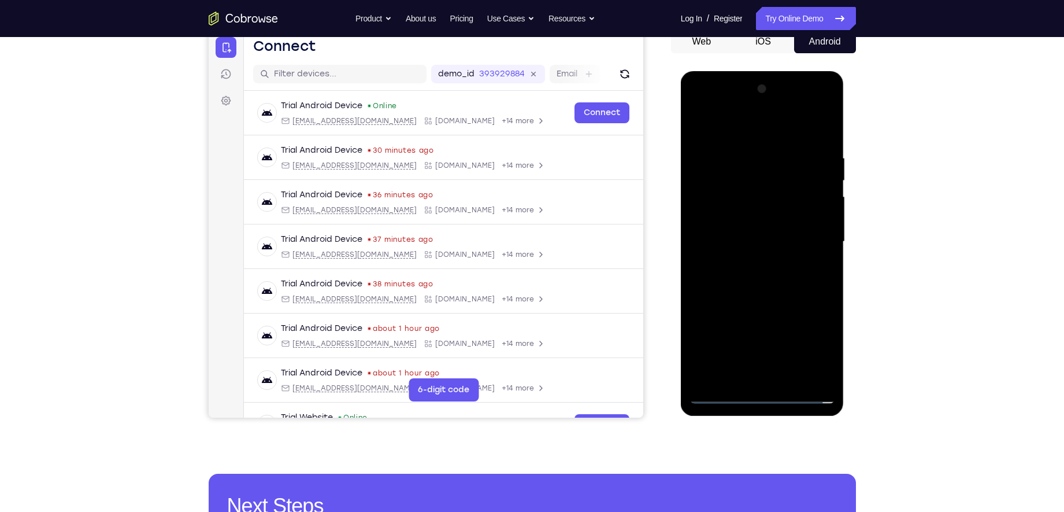
click at [759, 244] on div at bounding box center [763, 242] width 146 height 324
click at [780, 279] on div at bounding box center [763, 242] width 146 height 324
click at [779, 280] on div at bounding box center [763, 242] width 146 height 324
click at [779, 282] on div at bounding box center [763, 242] width 146 height 324
click at [760, 277] on div at bounding box center [763, 242] width 146 height 324
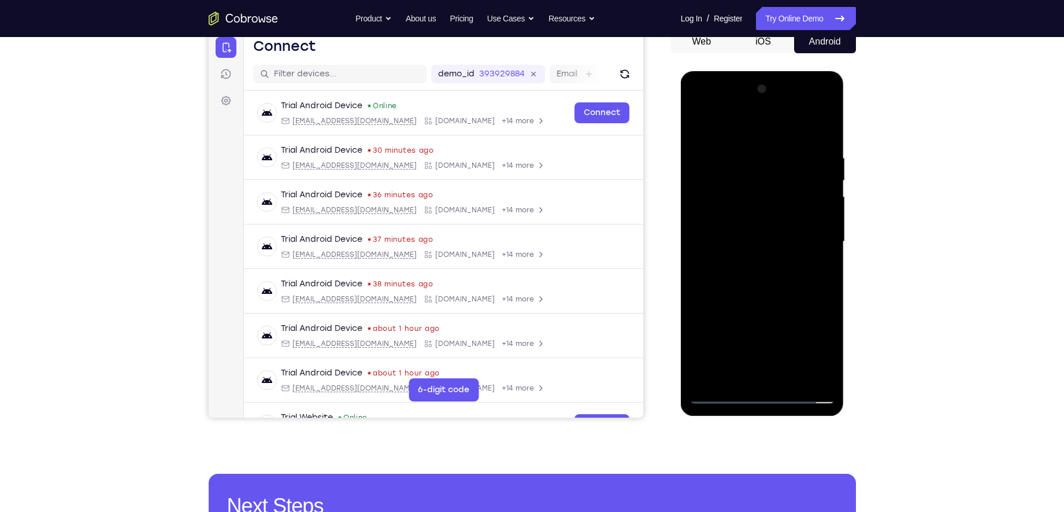
click at [759, 295] on div at bounding box center [763, 242] width 146 height 324
click at [735, 375] on div at bounding box center [763, 242] width 146 height 324
click at [737, 125] on div at bounding box center [763, 242] width 146 height 324
click at [715, 127] on div at bounding box center [763, 242] width 146 height 324
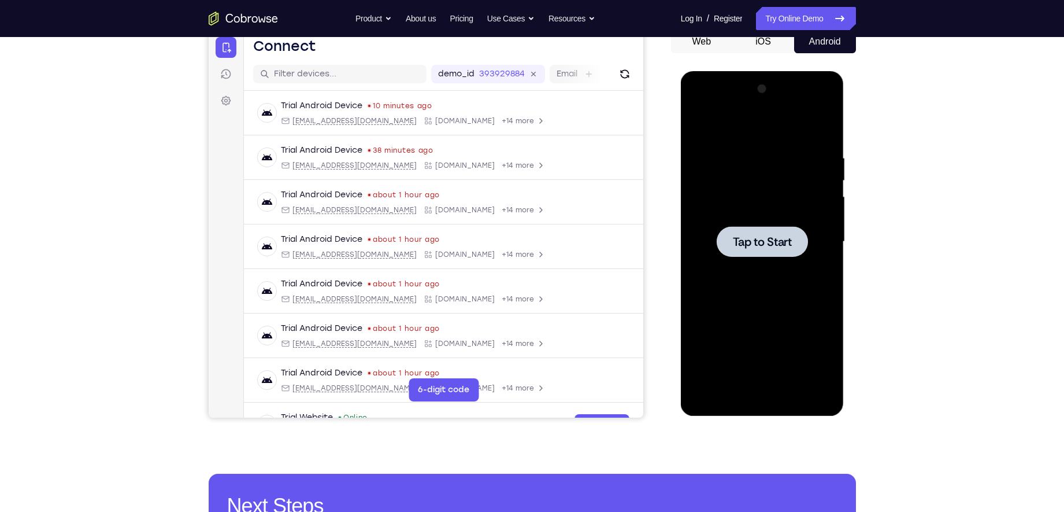
click at [762, 249] on div at bounding box center [762, 241] width 91 height 31
click at [764, 401] on div at bounding box center [763, 242] width 146 height 324
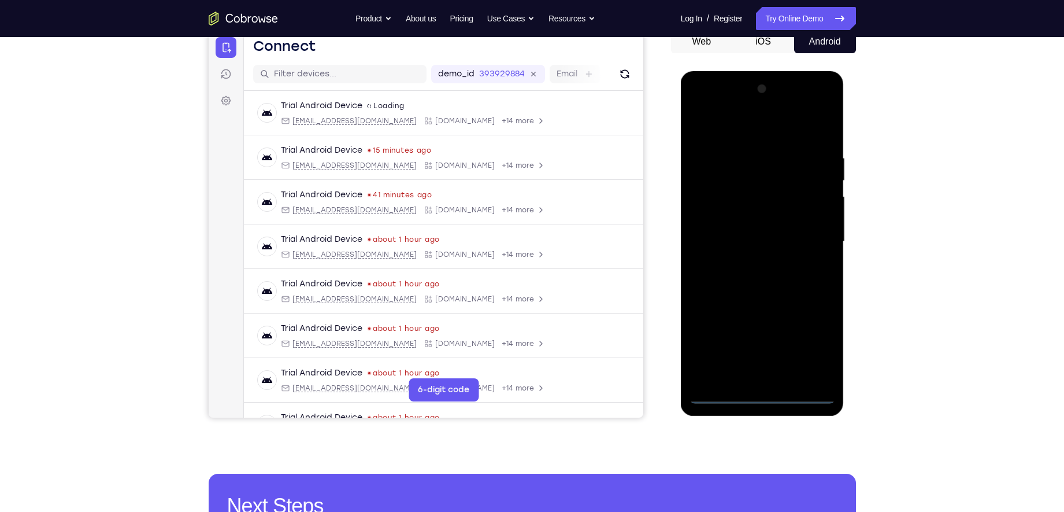
click at [811, 342] on div at bounding box center [763, 242] width 146 height 324
click at [812, 342] on div at bounding box center [763, 242] width 146 height 324
click at [729, 130] on div at bounding box center [763, 242] width 146 height 324
click at [802, 243] on div at bounding box center [763, 242] width 146 height 324
click at [752, 261] on div at bounding box center [763, 242] width 146 height 324
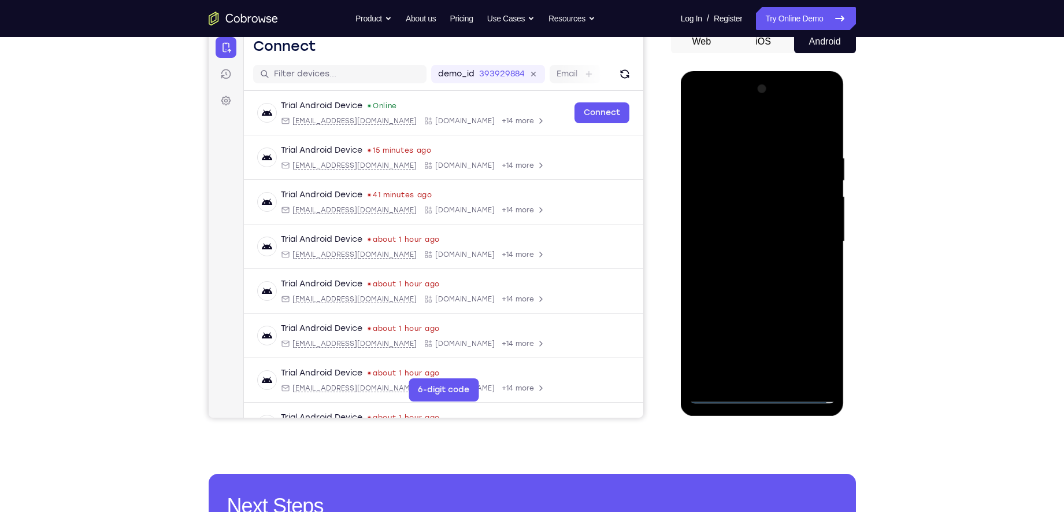
click at [735, 231] on div at bounding box center [763, 242] width 146 height 324
click at [740, 219] on div at bounding box center [763, 242] width 146 height 324
click at [763, 239] on div at bounding box center [763, 242] width 146 height 324
click at [788, 280] on div at bounding box center [763, 242] width 146 height 324
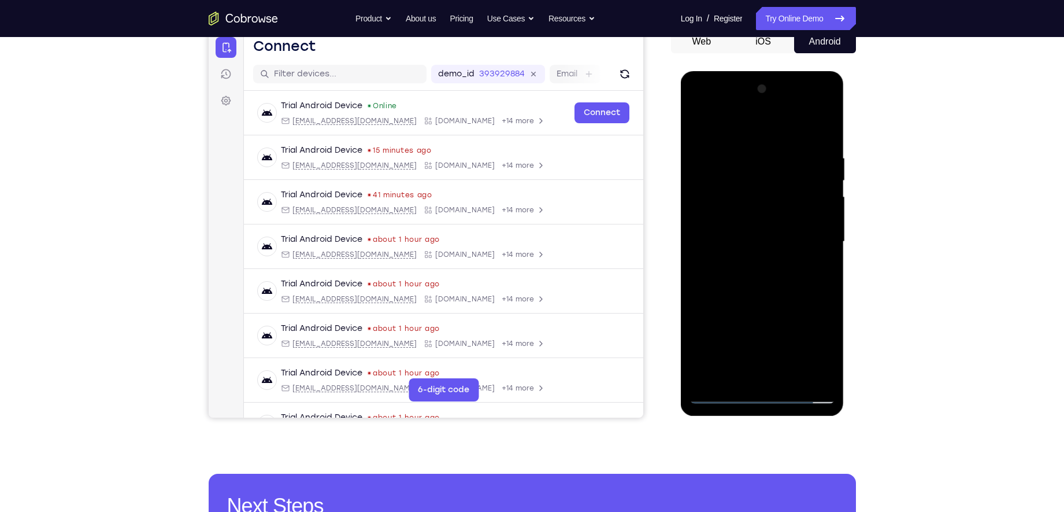
click at [788, 280] on div at bounding box center [763, 242] width 146 height 324
click at [766, 294] on div at bounding box center [763, 242] width 146 height 324
click at [734, 377] on div at bounding box center [763, 242] width 146 height 324
click at [737, 125] on div at bounding box center [763, 242] width 146 height 324
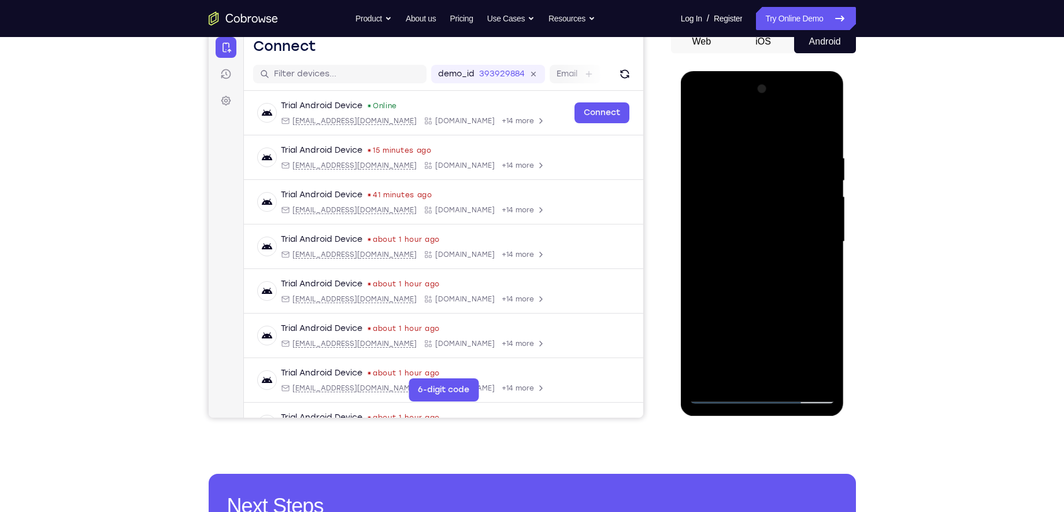
click at [729, 143] on div at bounding box center [763, 242] width 146 height 324
click at [711, 156] on div at bounding box center [763, 242] width 146 height 324
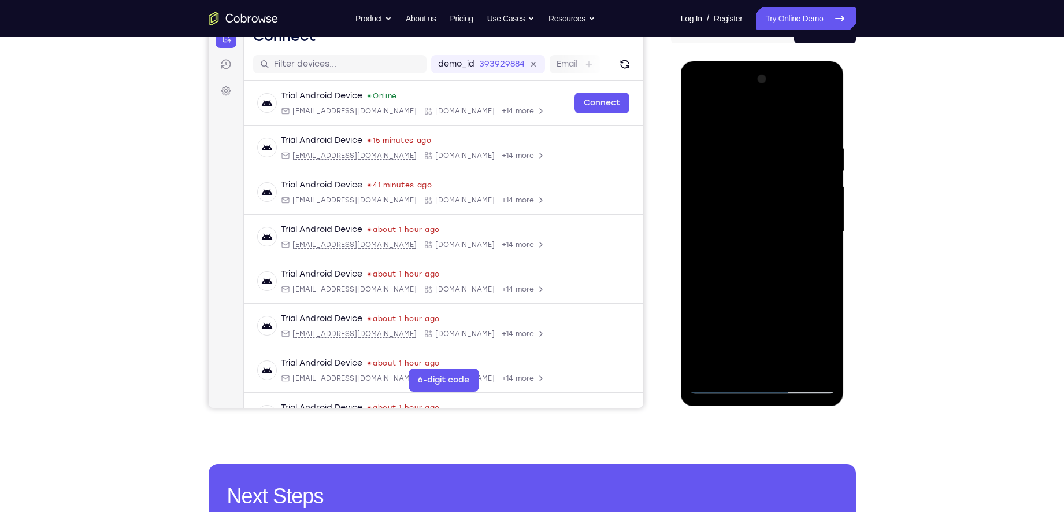
scroll to position [149, 0]
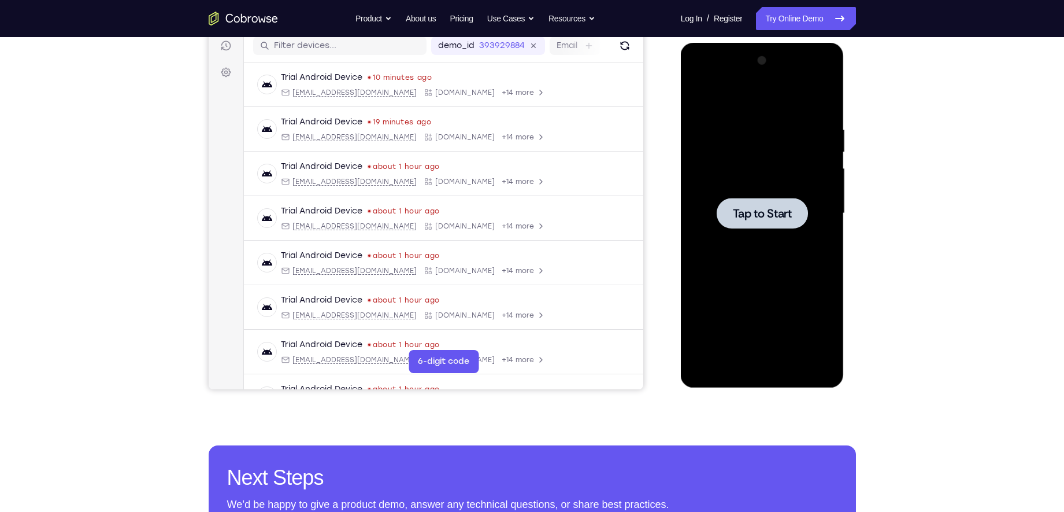
click at [790, 219] on span "Tap to Start" at bounding box center [762, 214] width 59 height 12
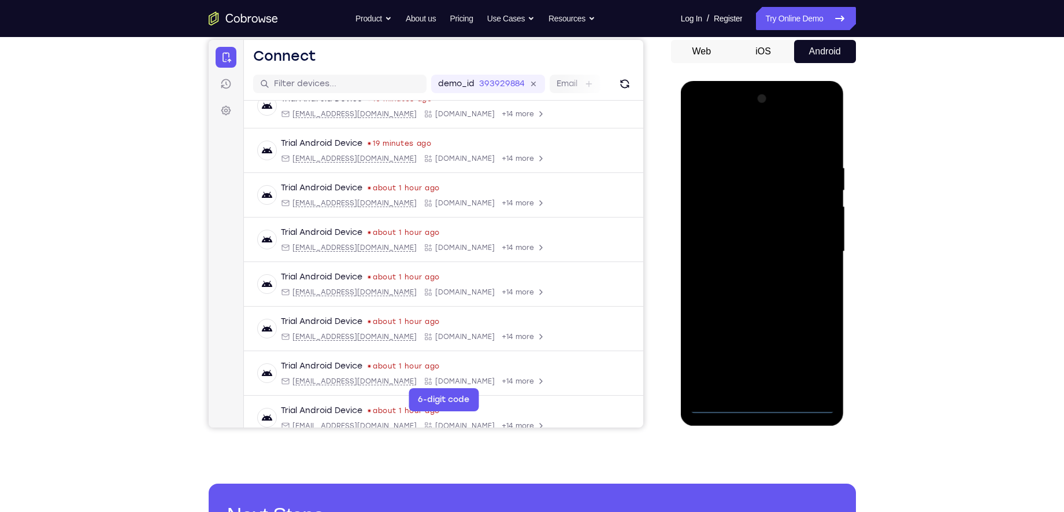
scroll to position [109, 0]
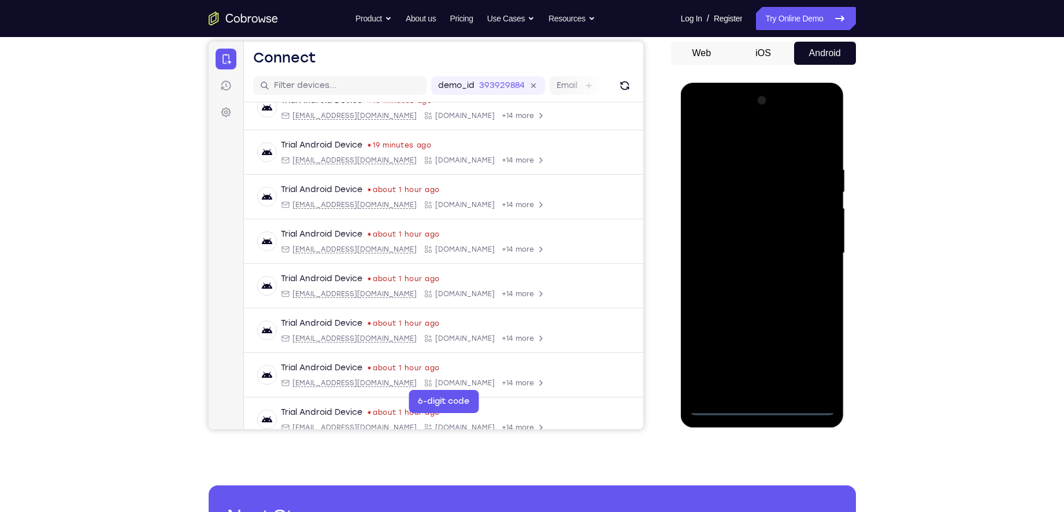
click at [761, 408] on div at bounding box center [763, 253] width 146 height 324
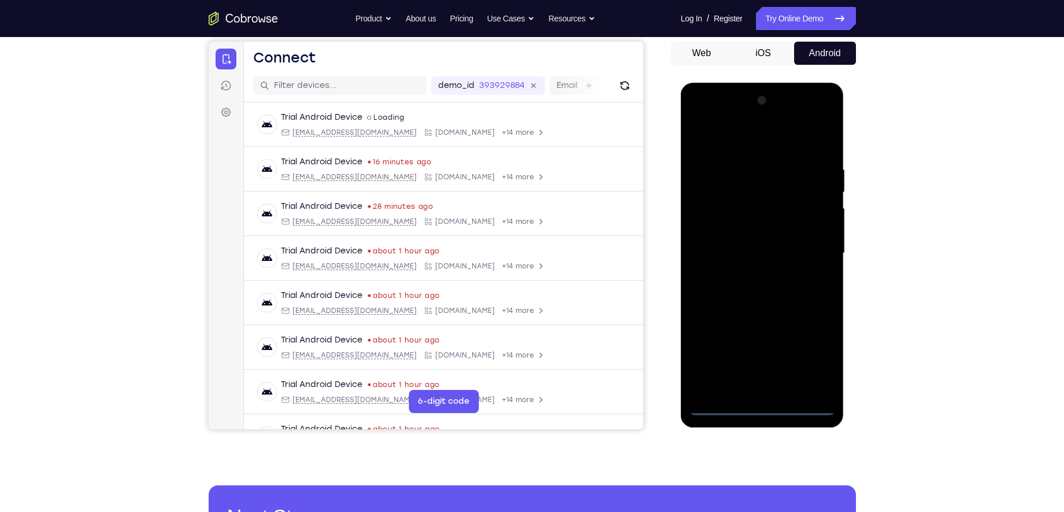
click at [822, 359] on div at bounding box center [763, 253] width 146 height 324
click at [716, 142] on div at bounding box center [763, 253] width 146 height 324
click at [814, 254] on div at bounding box center [763, 253] width 146 height 324
click at [744, 275] on div at bounding box center [763, 253] width 146 height 324
click at [729, 239] on div at bounding box center [763, 253] width 146 height 324
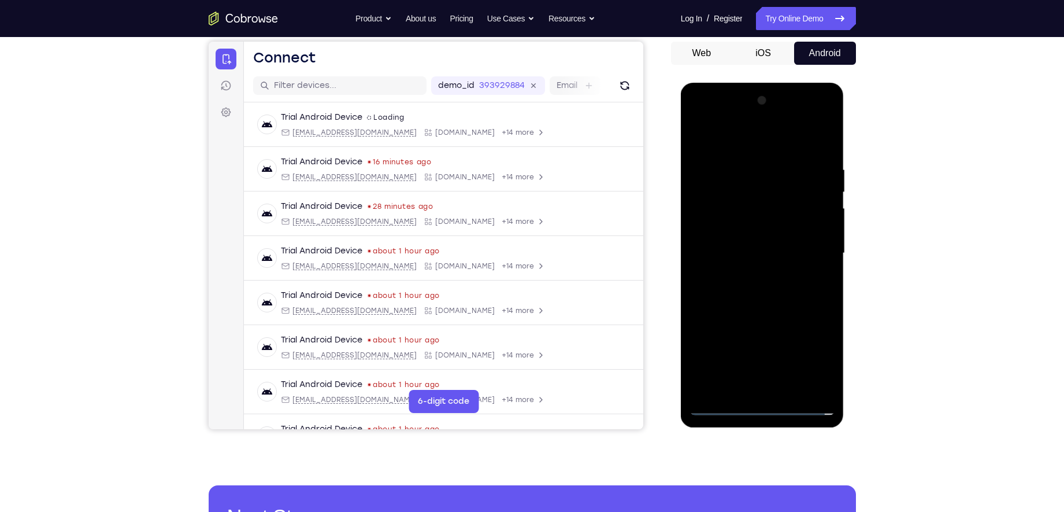
click at [752, 230] on div at bounding box center [763, 253] width 146 height 324
click at [753, 253] on div at bounding box center [763, 253] width 146 height 324
click at [771, 289] on div at bounding box center [763, 253] width 146 height 324
click at [763, 286] on div at bounding box center [763, 253] width 146 height 324
click at [767, 293] on div at bounding box center [763, 253] width 146 height 324
